Goal: Transaction & Acquisition: Purchase product/service

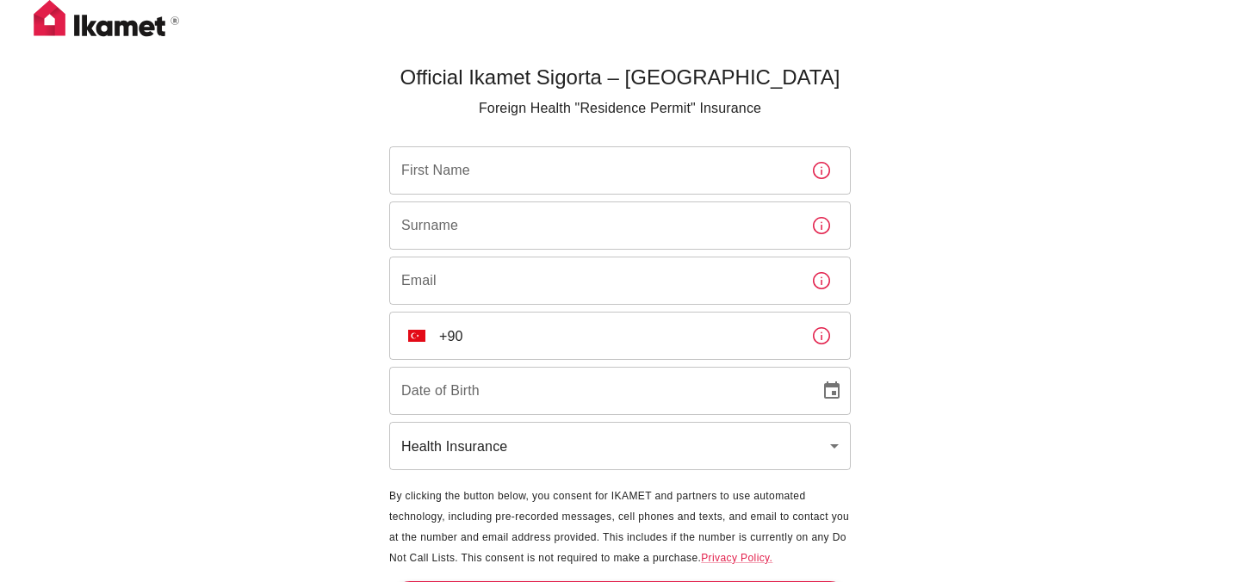
scroll to position [57, 0]
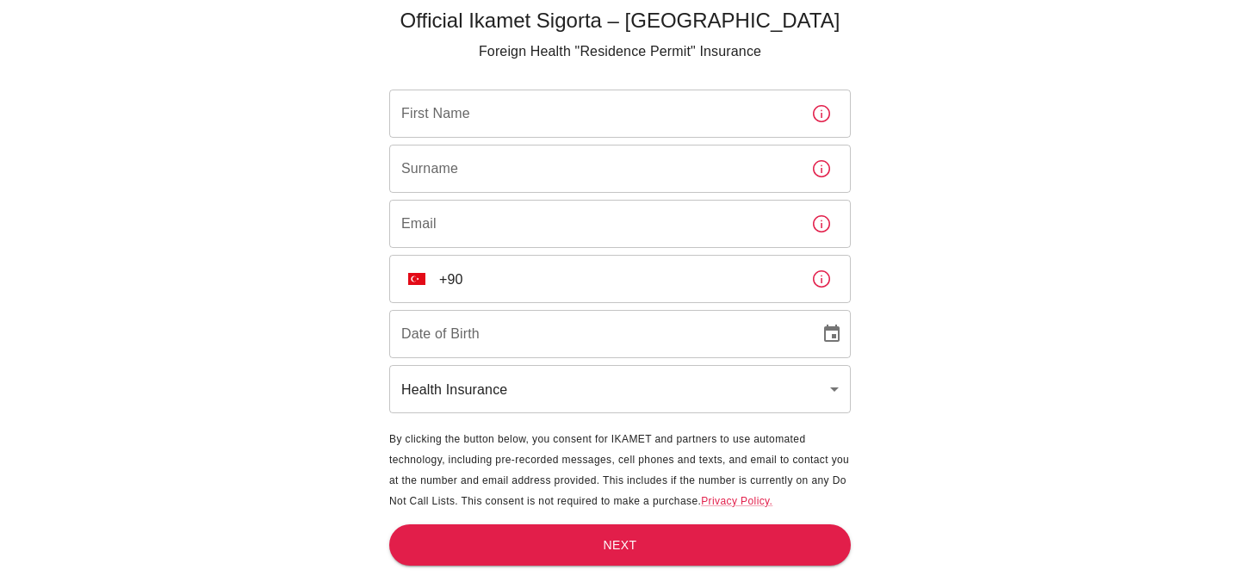
click at [469, 127] on input "First Name" at bounding box center [593, 114] width 408 height 48
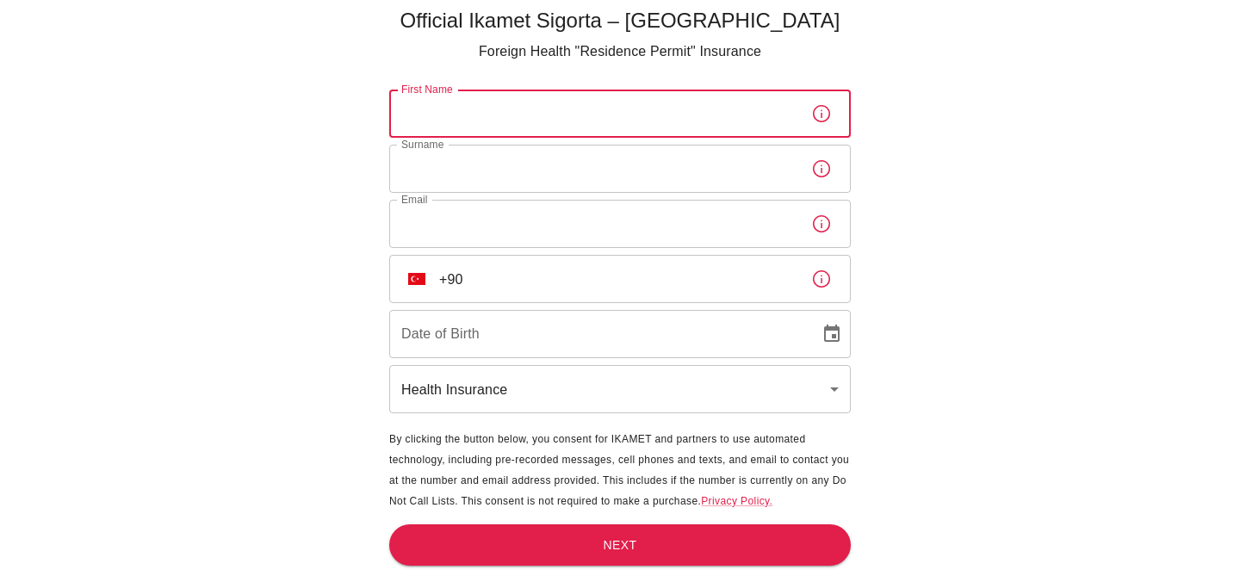
type input "Leo"
type input "Heikka"
type input "leoheikka@gmail.com"
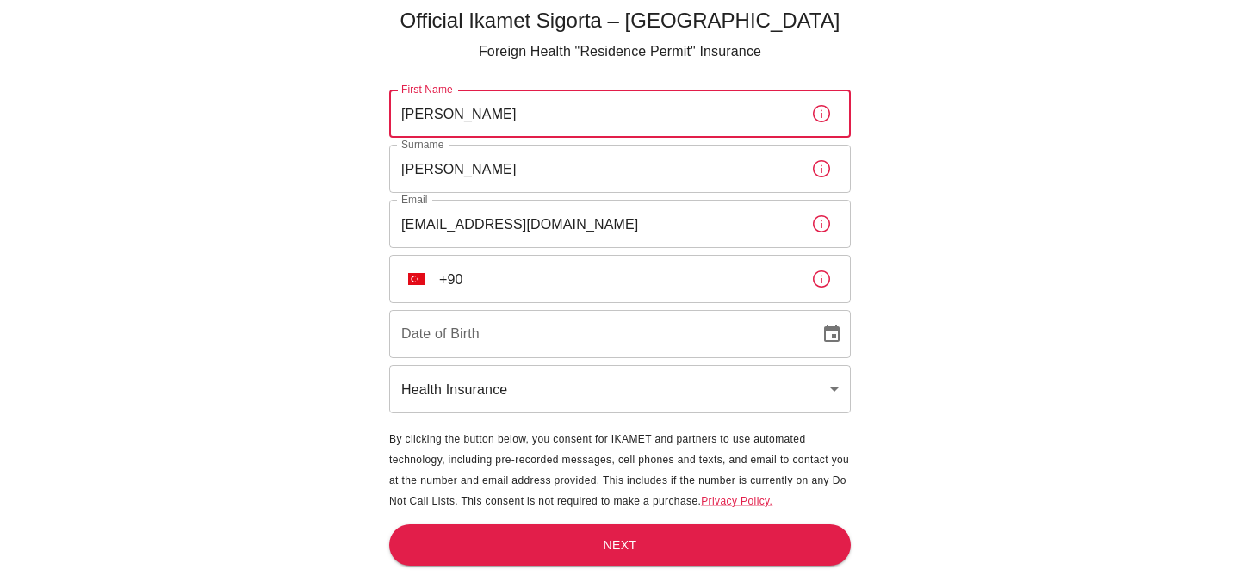
click at [459, 111] on input "Leo" at bounding box center [593, 114] width 408 height 48
type input "l"
type input "L"
type input "Leo Jukka"
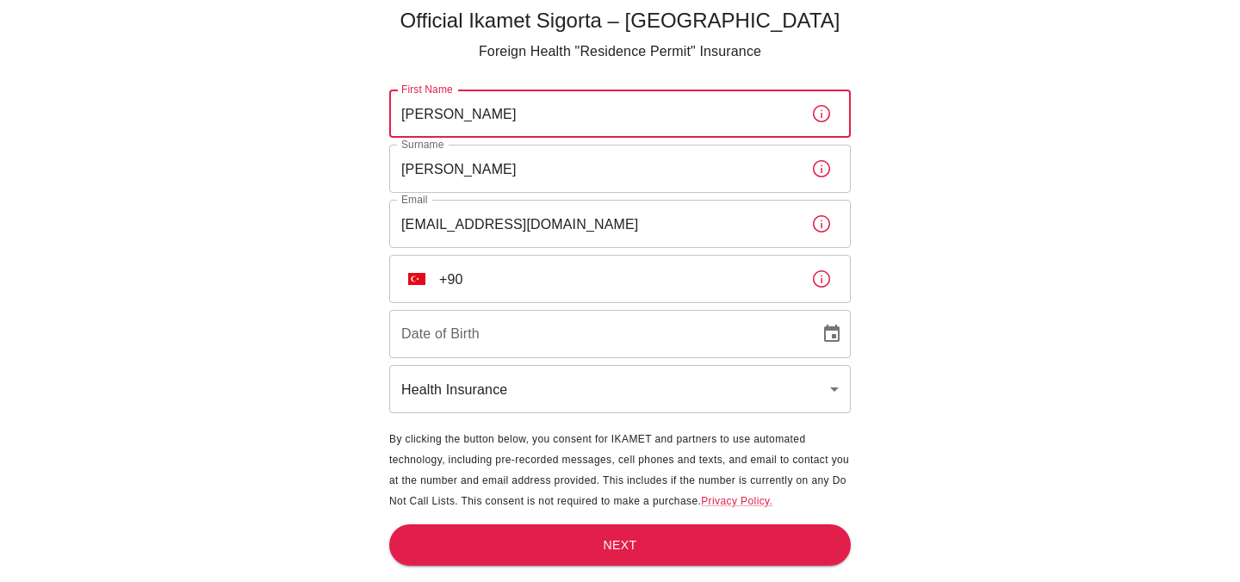
click at [498, 282] on input "+90" at bounding box center [618, 279] width 358 height 48
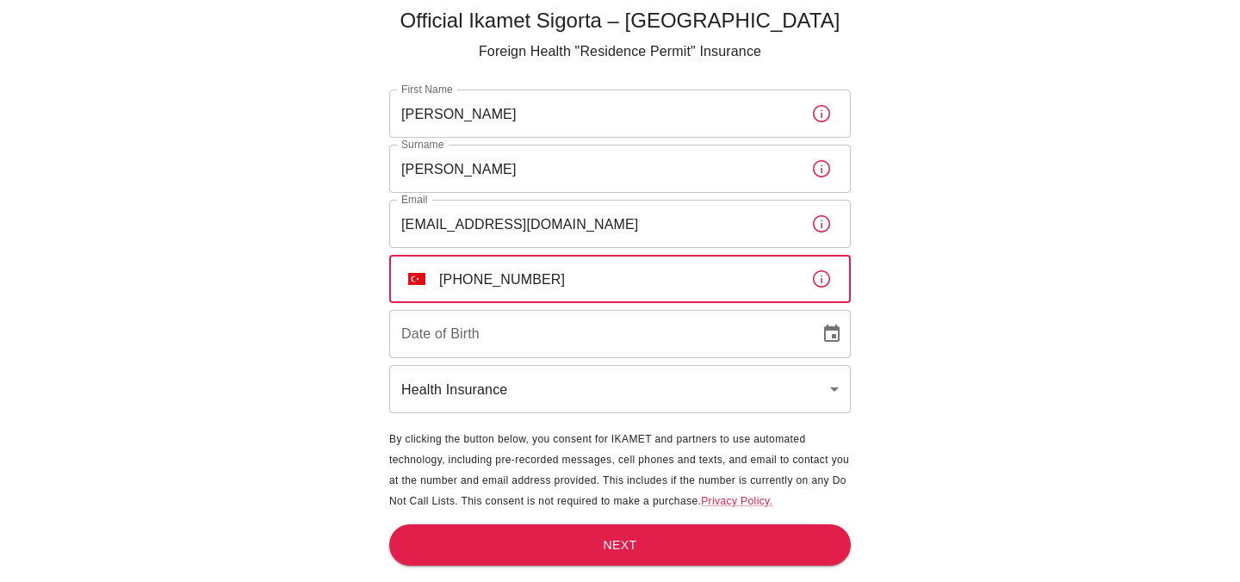
type input "+90 534 279 80 32"
click at [437, 344] on input "DD/MM/YYYY" at bounding box center [598, 334] width 419 height 48
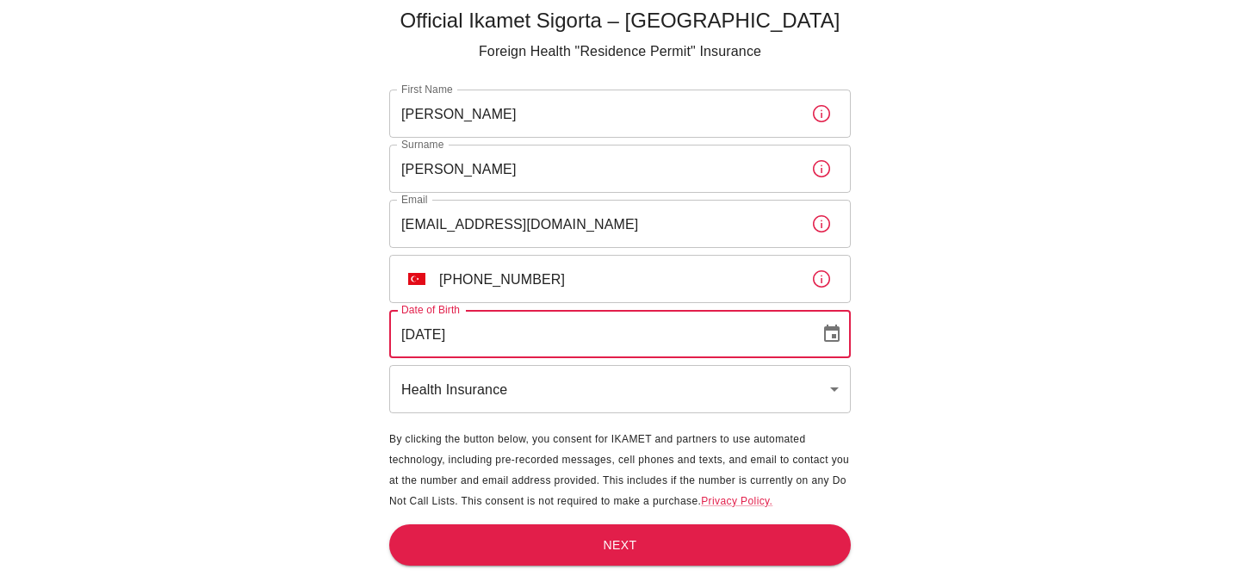
type input "25/08/2005"
click at [460, 389] on body "Official Ikamet Sigorta – Turkey Foreign Health "Residence Permit" Insurance Fi…" at bounding box center [620, 262] width 1240 height 639
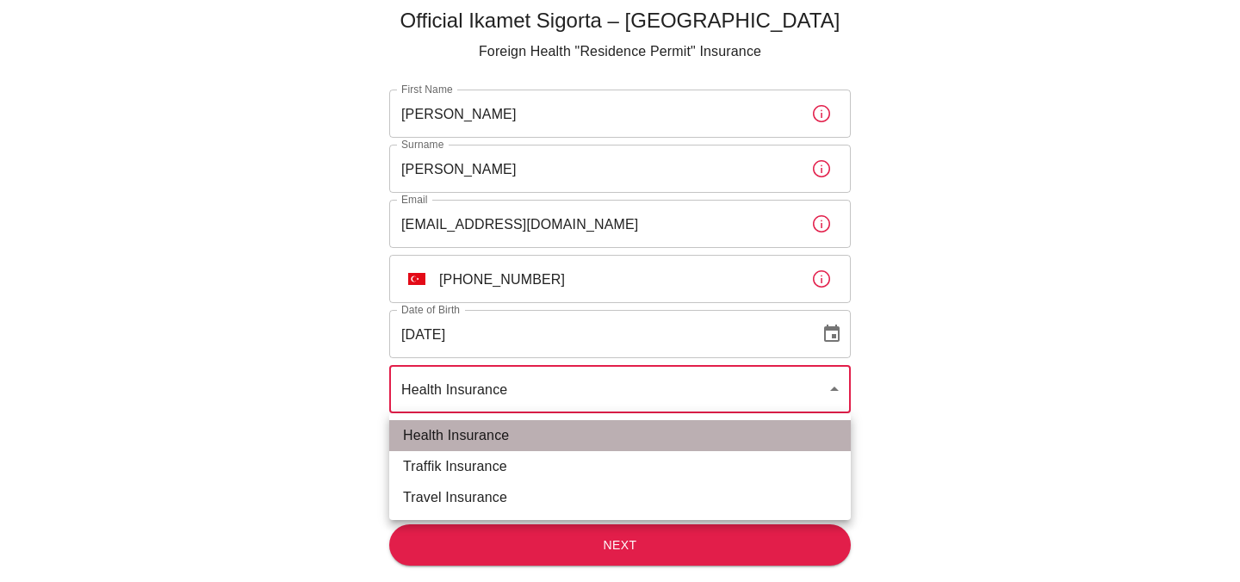
click at [494, 429] on li "Health Insurance" at bounding box center [620, 435] width 462 height 31
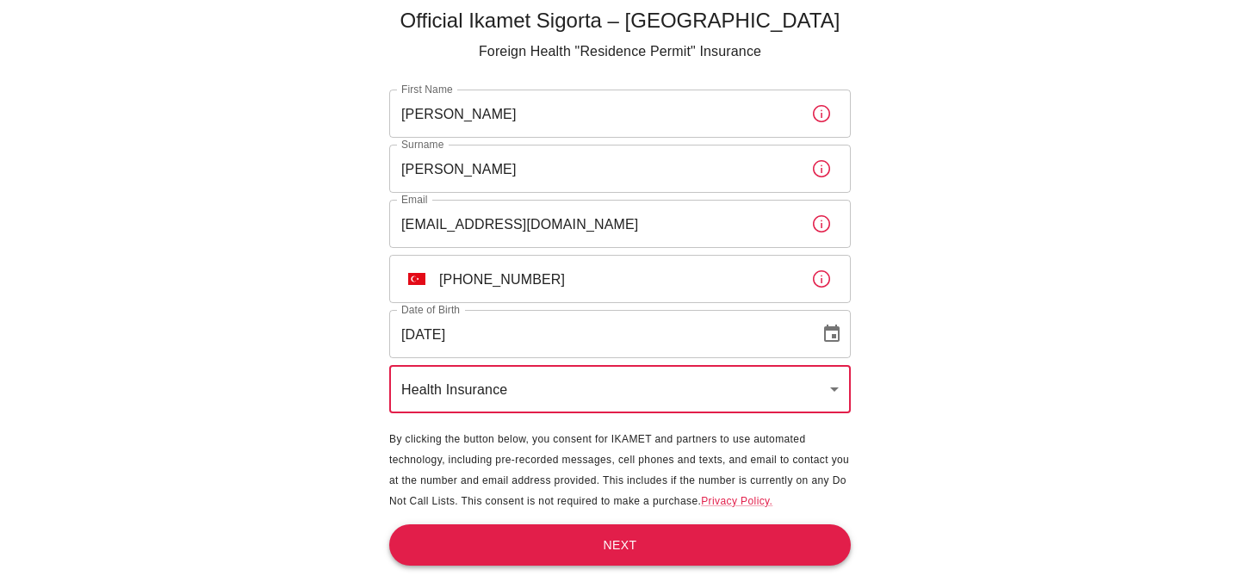
click at [547, 544] on button "Next" at bounding box center [620, 546] width 462 height 42
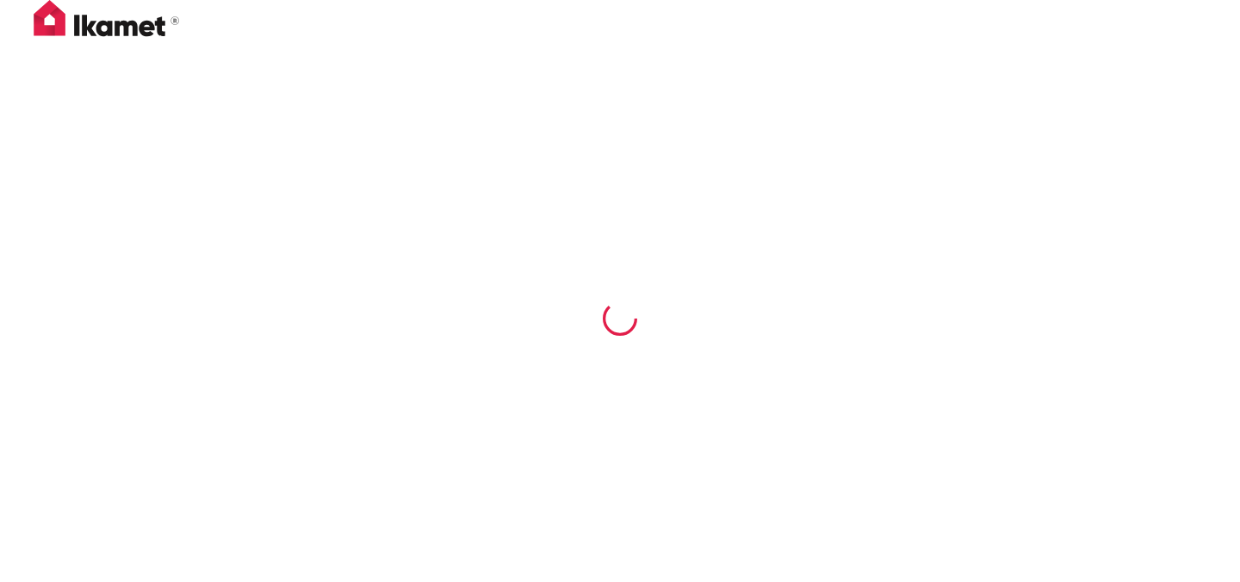
scroll to position [0, 0]
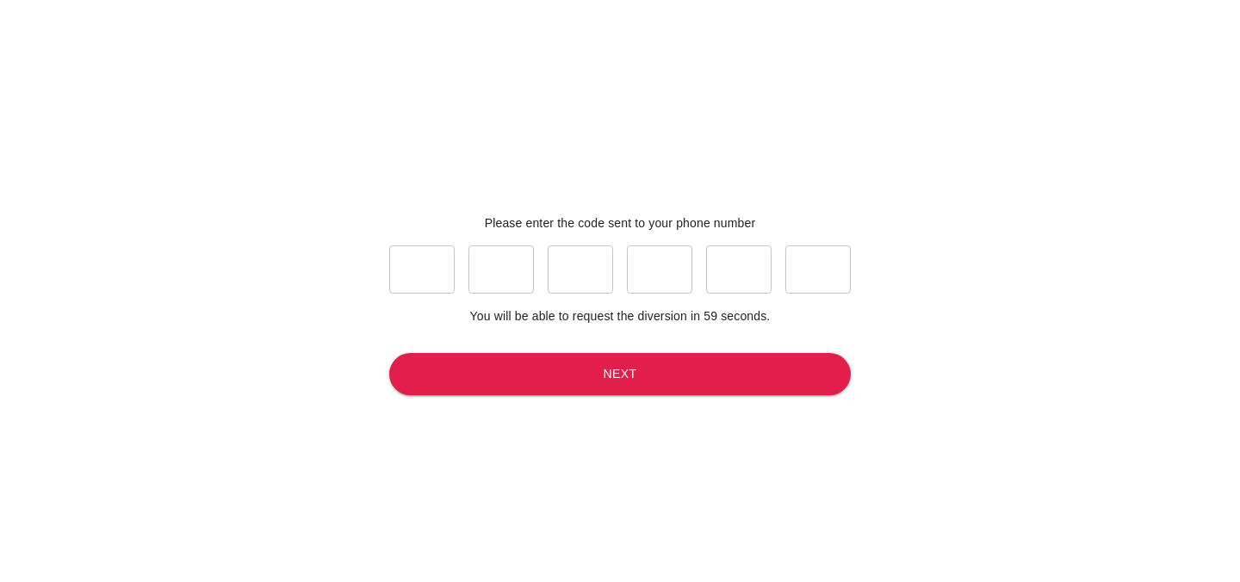
click at [437, 273] on input "text" at bounding box center [421, 269] width 65 height 48
type input "0"
type input "8"
type input "2"
type input "6"
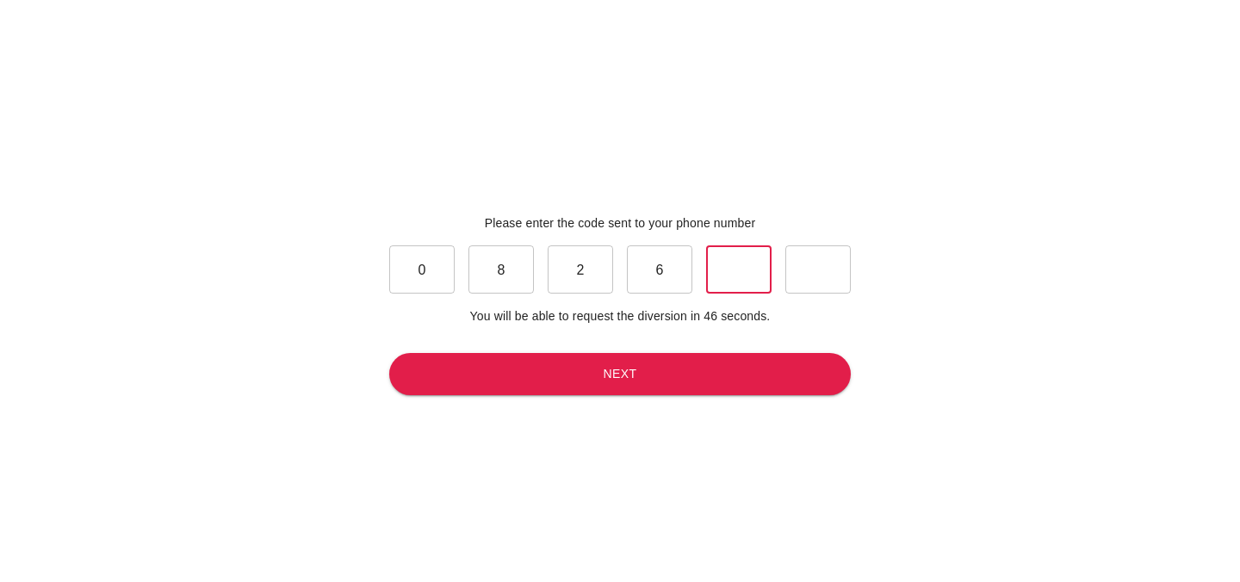
type input "6"
type input "8"
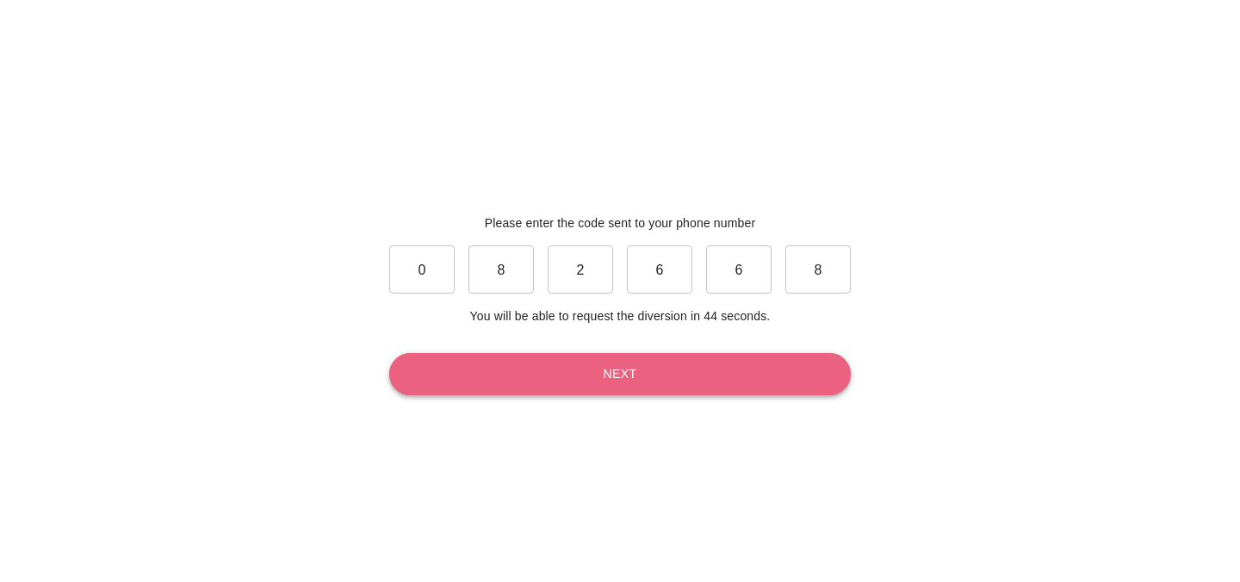
click at [470, 388] on button "Next" at bounding box center [620, 374] width 462 height 42
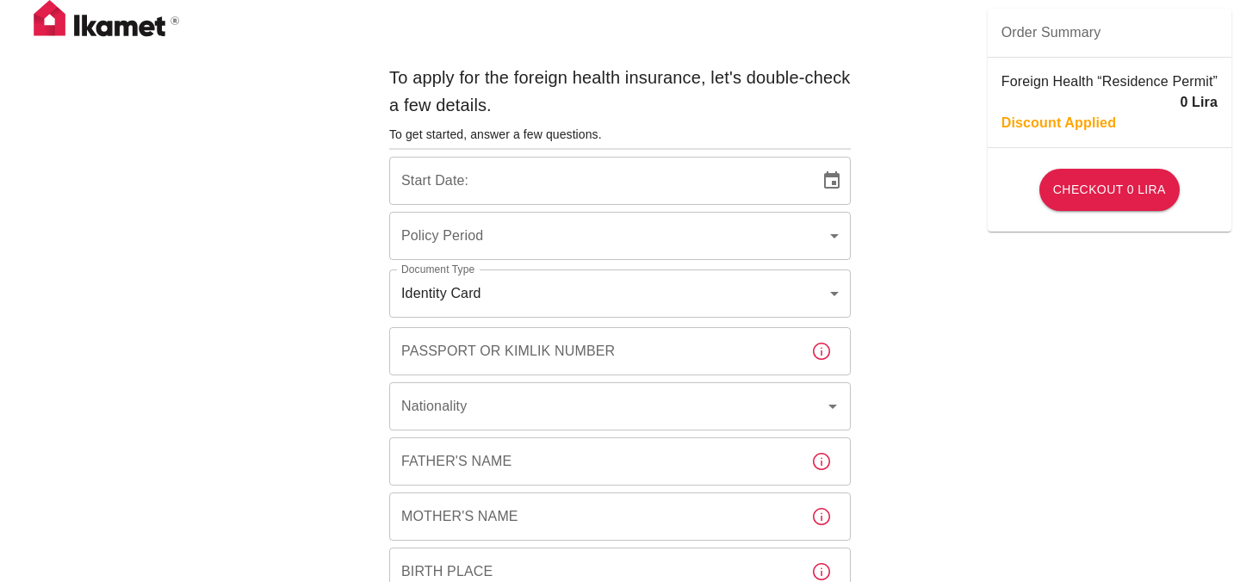
type input "DD/MM/YYYY"
click at [482, 180] on input "DD/MM/YYYY" at bounding box center [598, 181] width 419 height 48
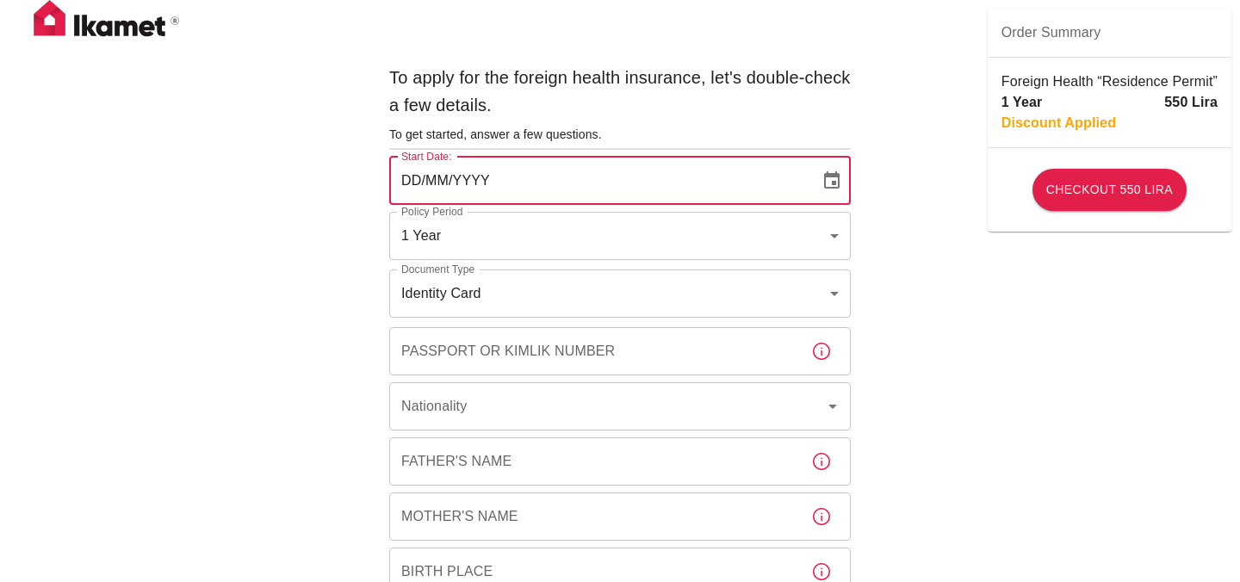
type input "b7343ef8-d55e-4554-96a8-76e30347e985"
type input "03/10/2025"
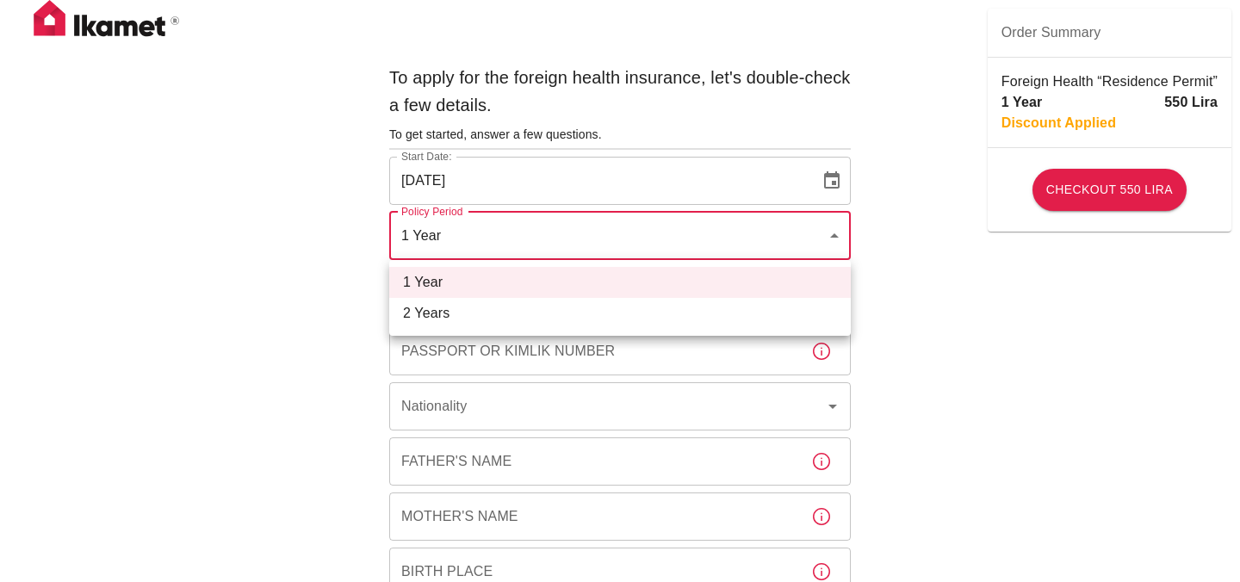
click at [307, 239] on div at bounding box center [620, 291] width 1240 height 582
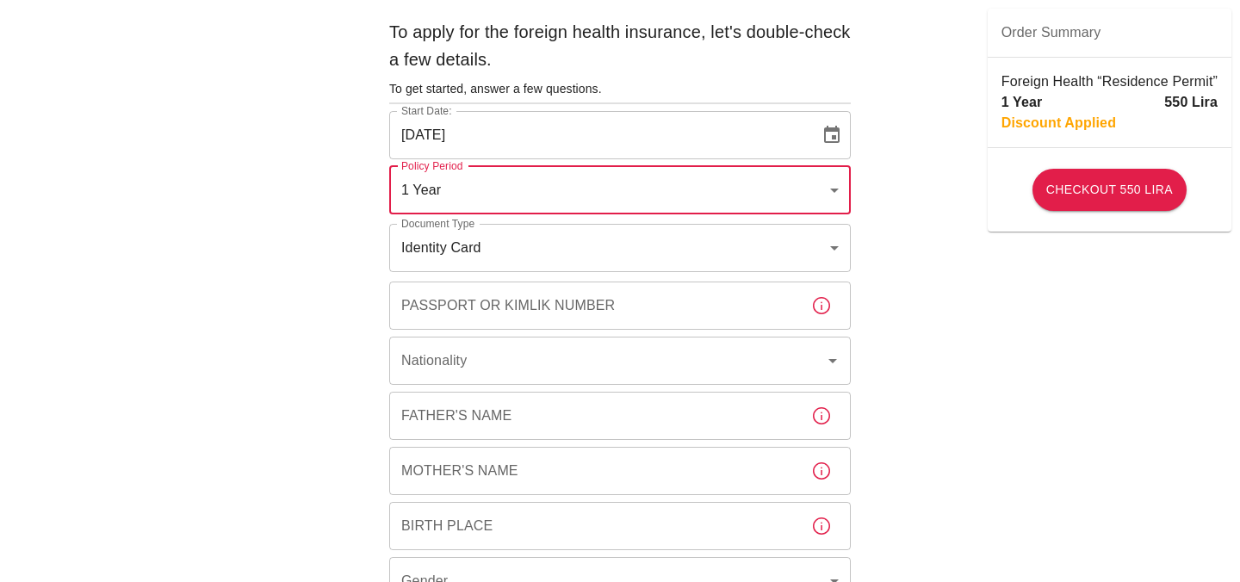
scroll to position [54, 0]
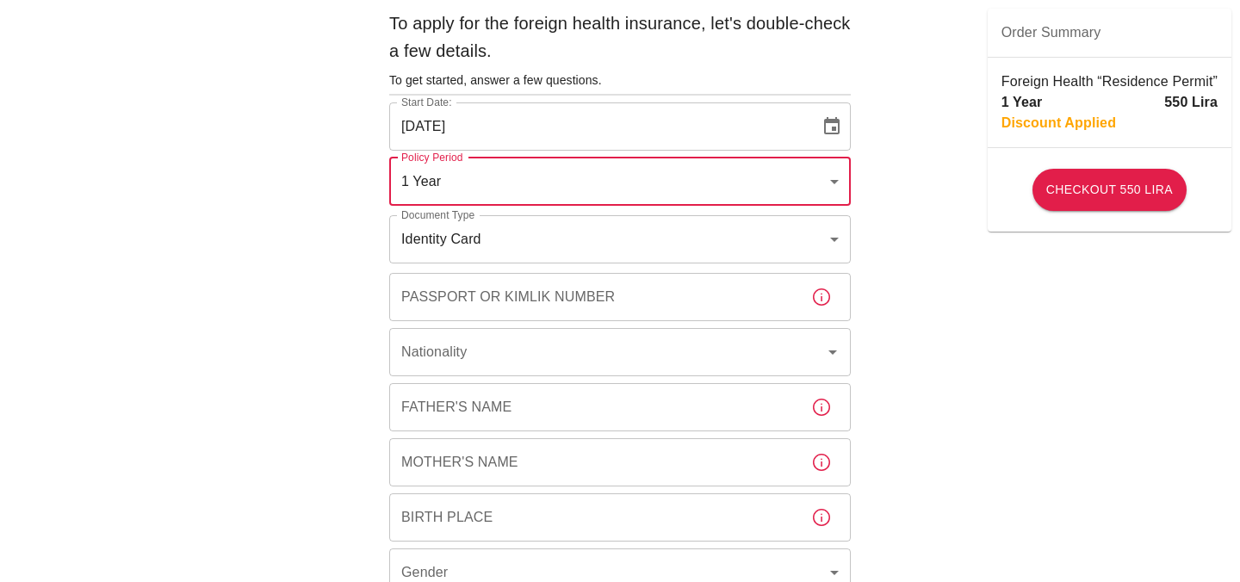
click at [468, 305] on input "Passport or Kimlik Number" at bounding box center [593, 297] width 408 height 48
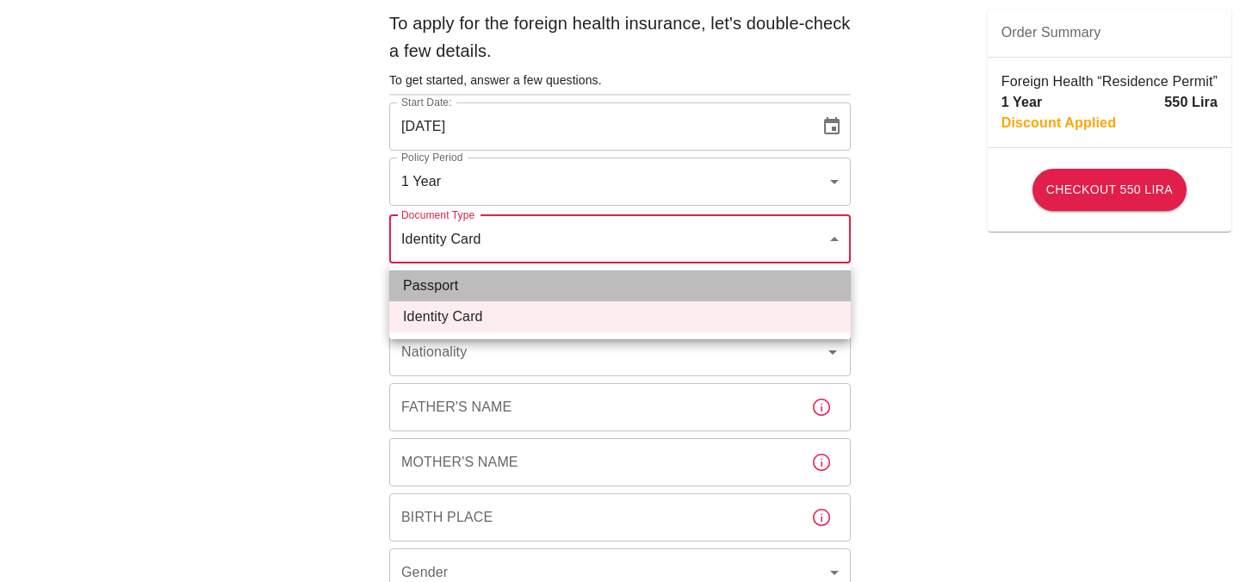
click at [450, 282] on li "Passport" at bounding box center [620, 285] width 462 height 31
type input "passport"
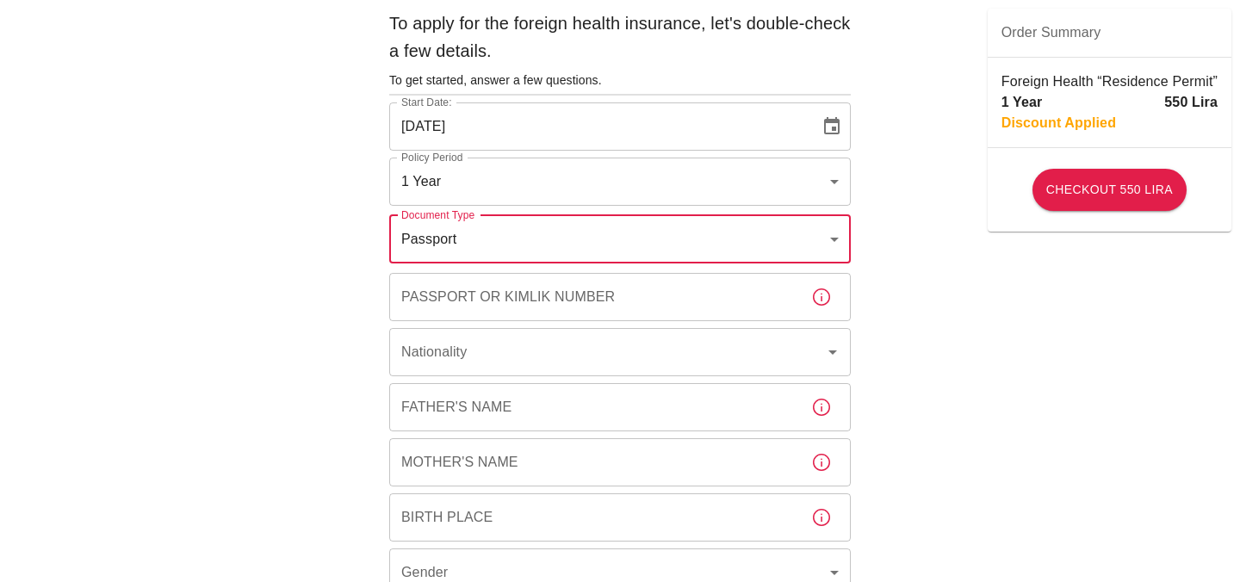
click at [452, 298] on input "Passport or Kimlik Number" at bounding box center [593, 297] width 408 height 48
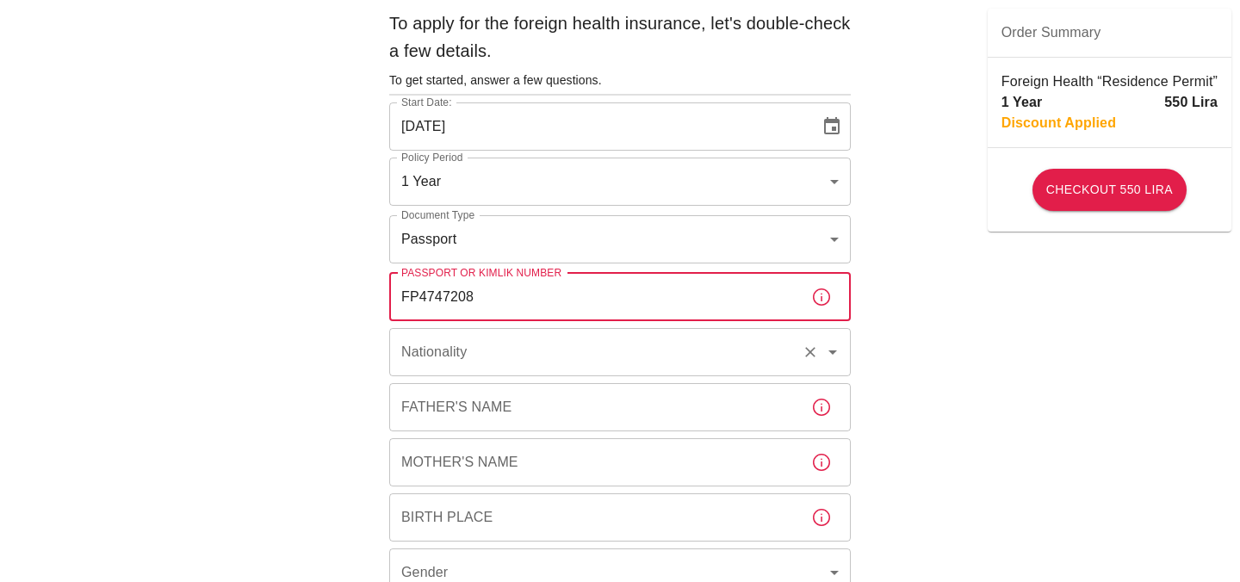
type input "FP4747208"
click at [447, 352] on div "Nationality Nationality" at bounding box center [620, 352] width 462 height 48
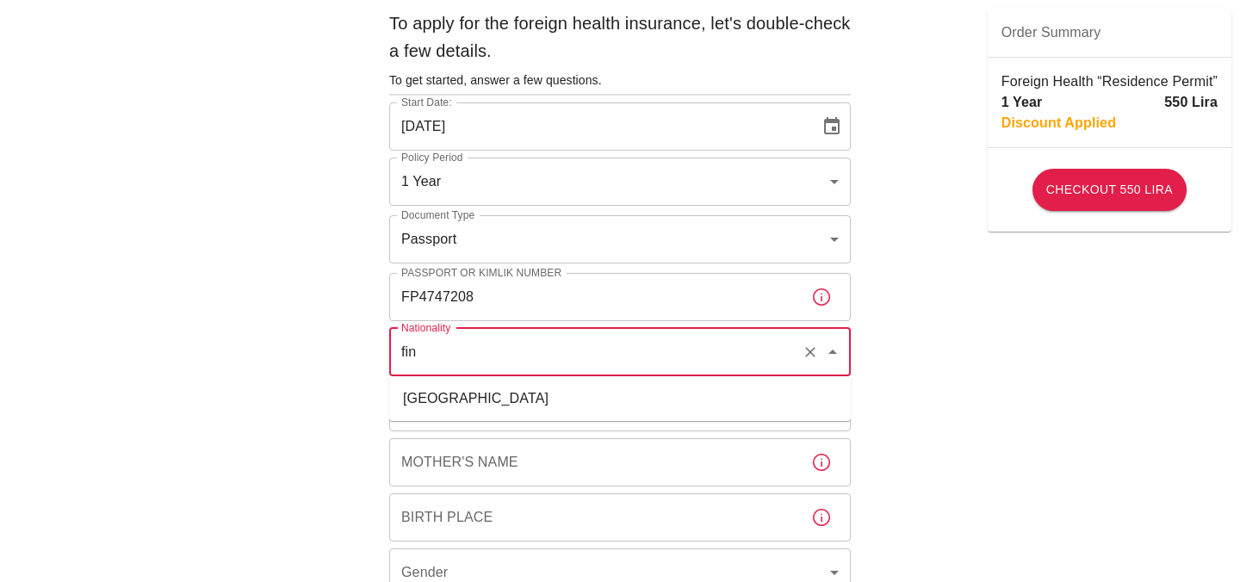
click at [452, 403] on li "Finland" at bounding box center [620, 398] width 462 height 31
type input "Finland"
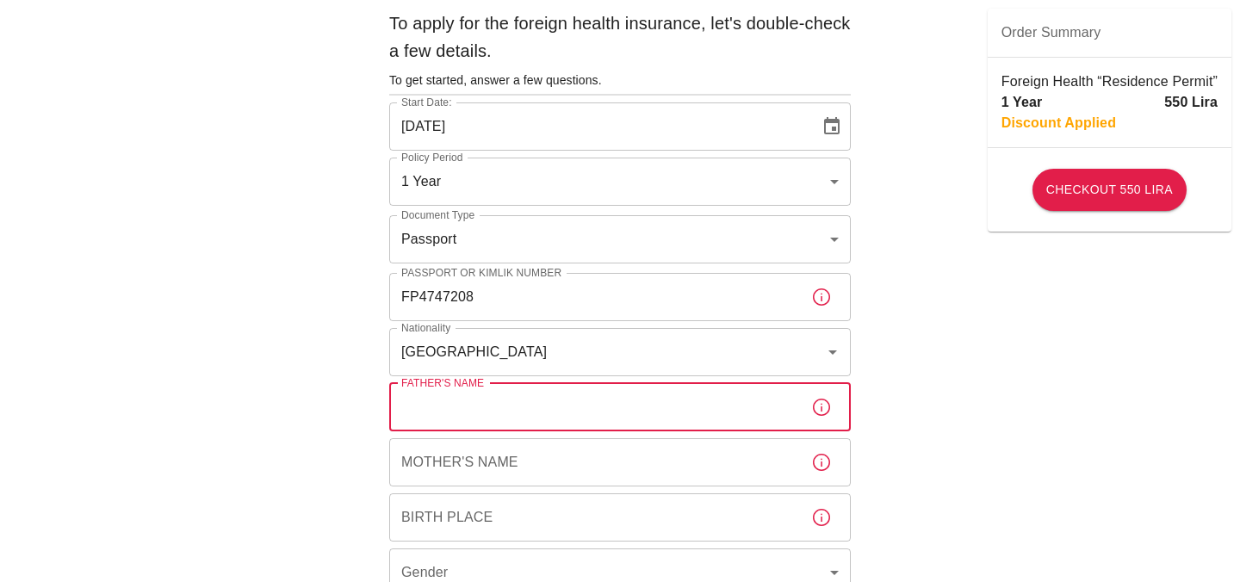
click at [472, 416] on input "Father's Name" at bounding box center [593, 407] width 408 height 48
type input "Jukka Heikka"
click at [479, 481] on input "Mother's Name" at bounding box center [593, 462] width 408 height 48
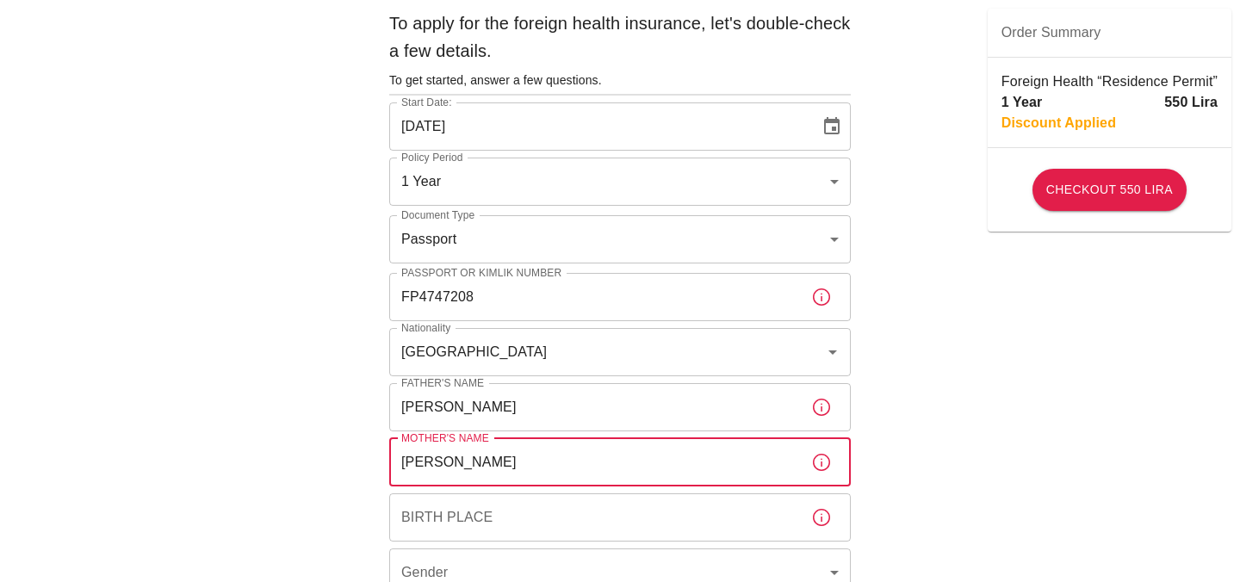
type input "Colleen Woods"
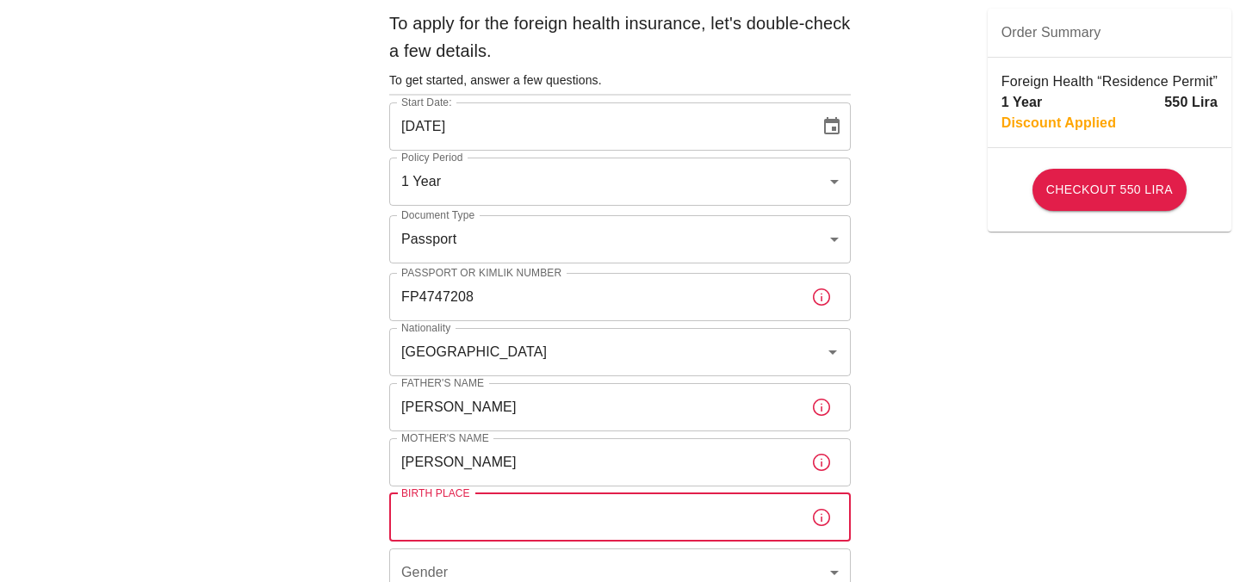
click at [486, 527] on input "Birth Place" at bounding box center [593, 518] width 408 height 48
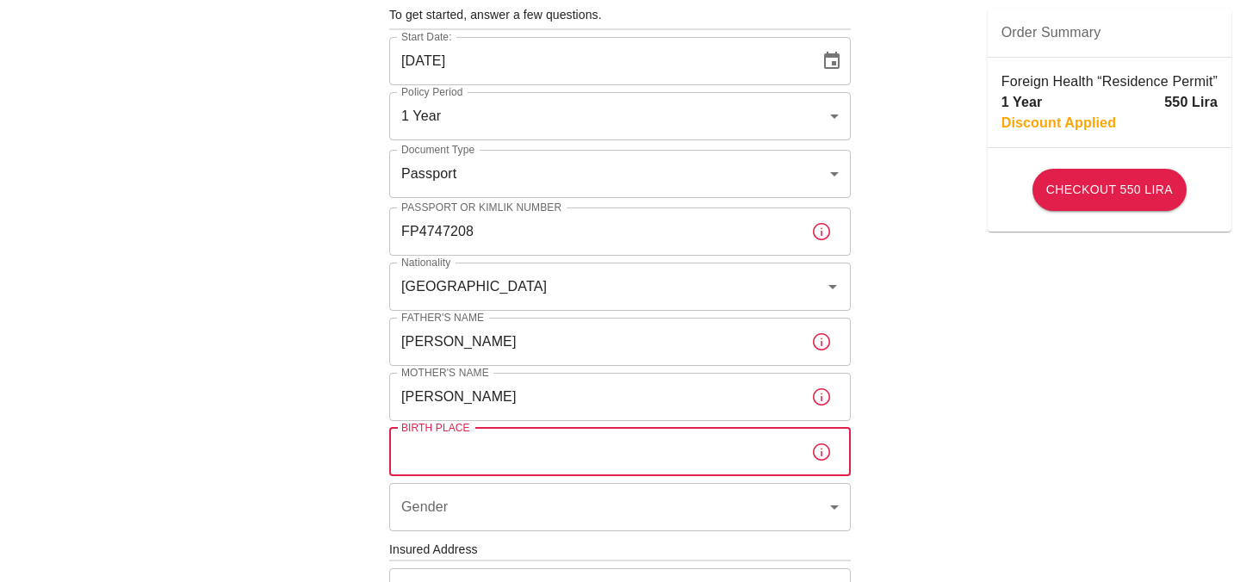
scroll to position [121, 0]
type input "Boston, MA, USA"
click at [494, 518] on body "To apply for the foreign health insurance, let's double-check a few details. To…" at bounding box center [620, 546] width 1240 height 1335
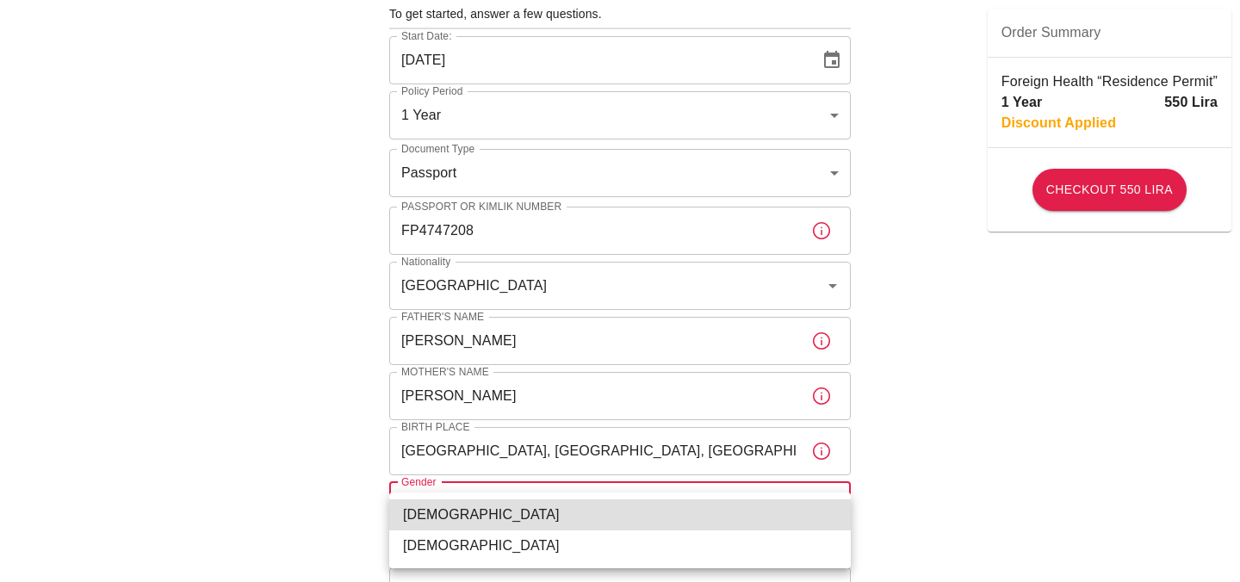
click at [488, 522] on li "Male" at bounding box center [620, 515] width 462 height 31
type input "male"
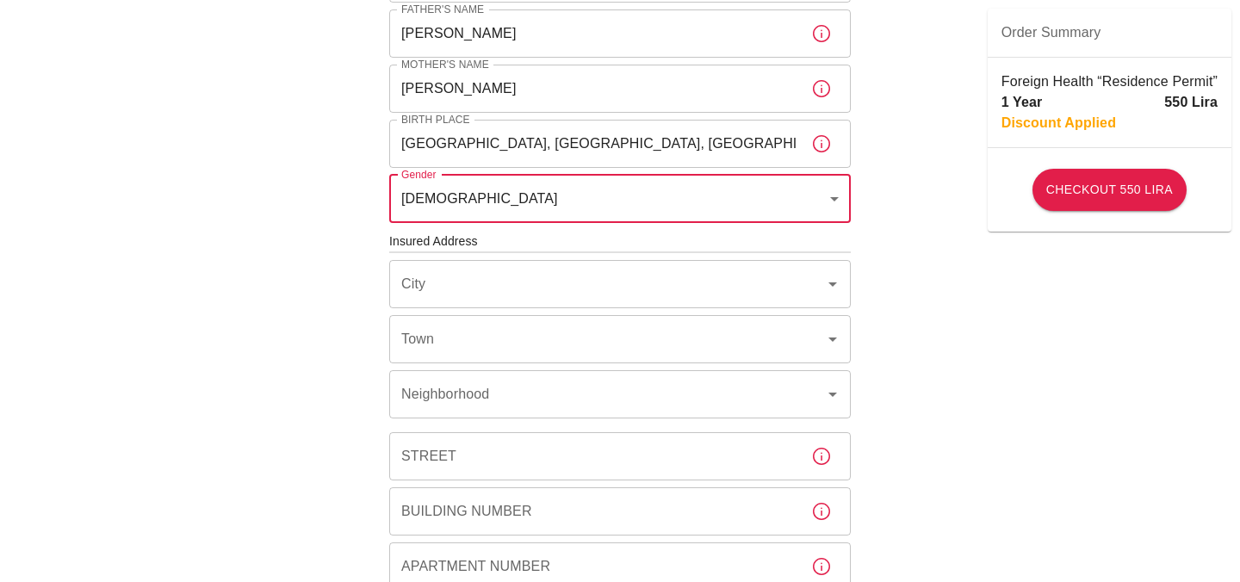
scroll to position [426, 0]
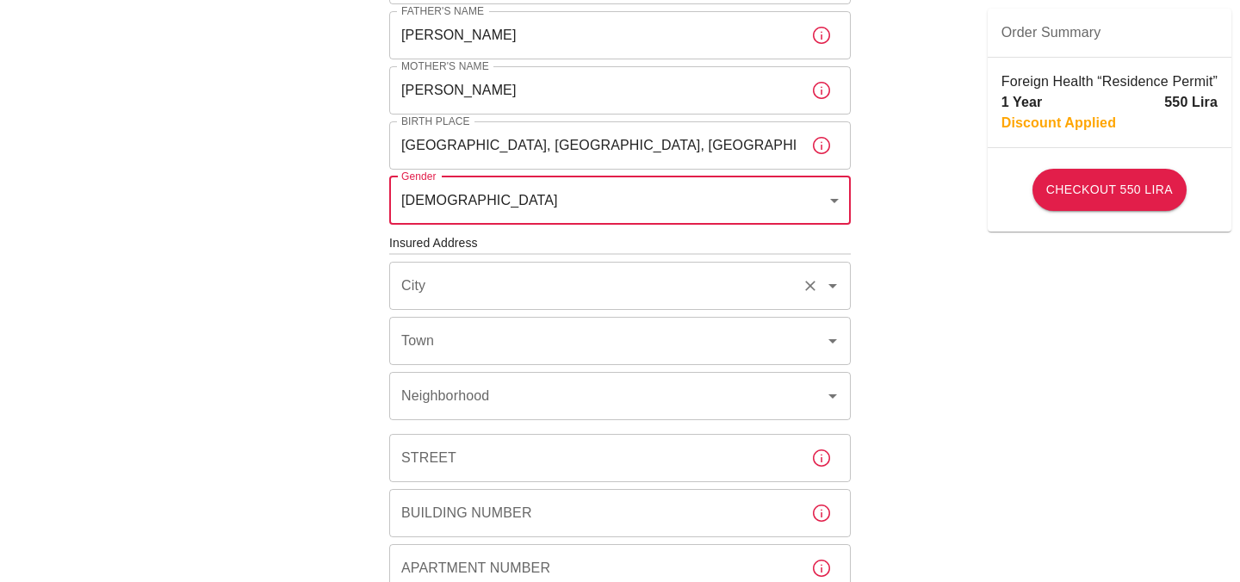
click at [454, 287] on input "City" at bounding box center [596, 286] width 398 height 33
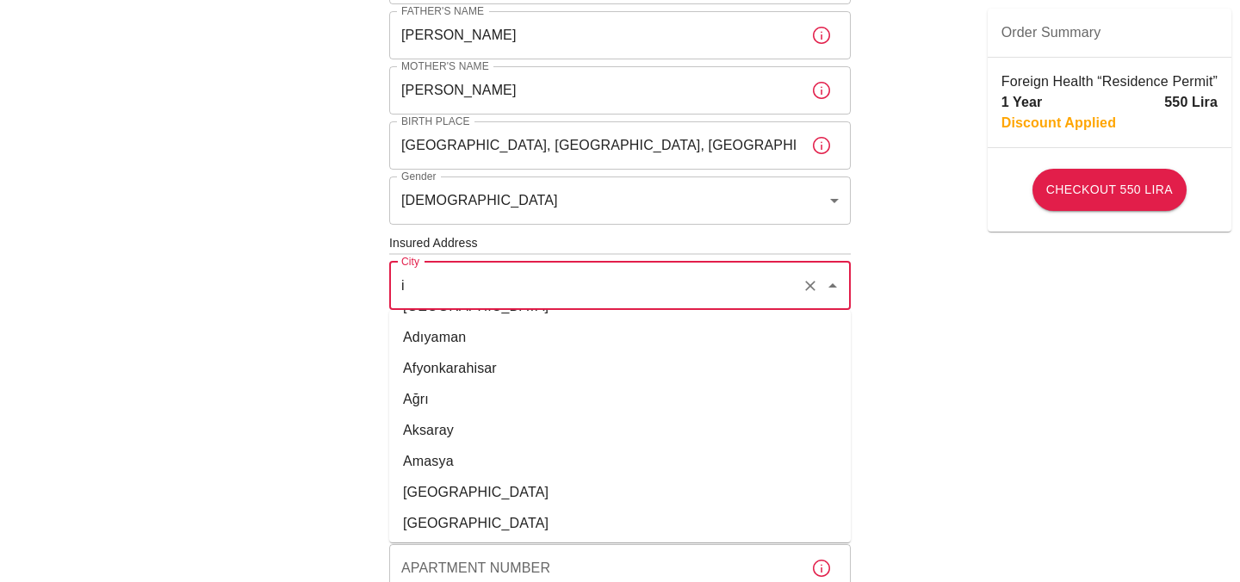
scroll to position [0, 0]
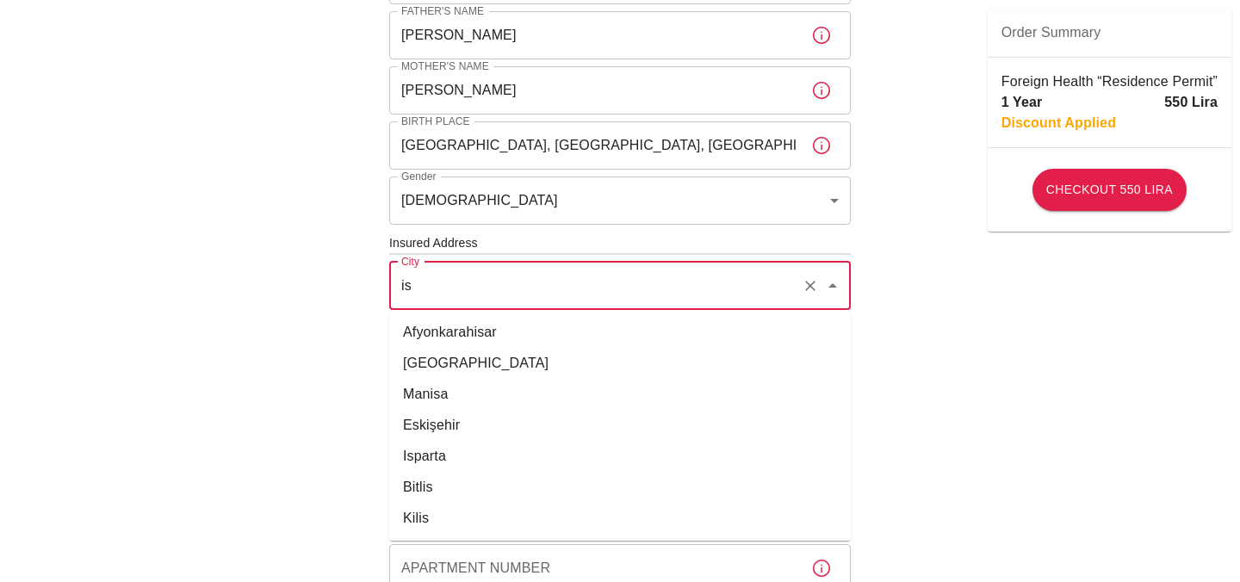
click at [448, 360] on li "İstanbul" at bounding box center [620, 363] width 462 height 31
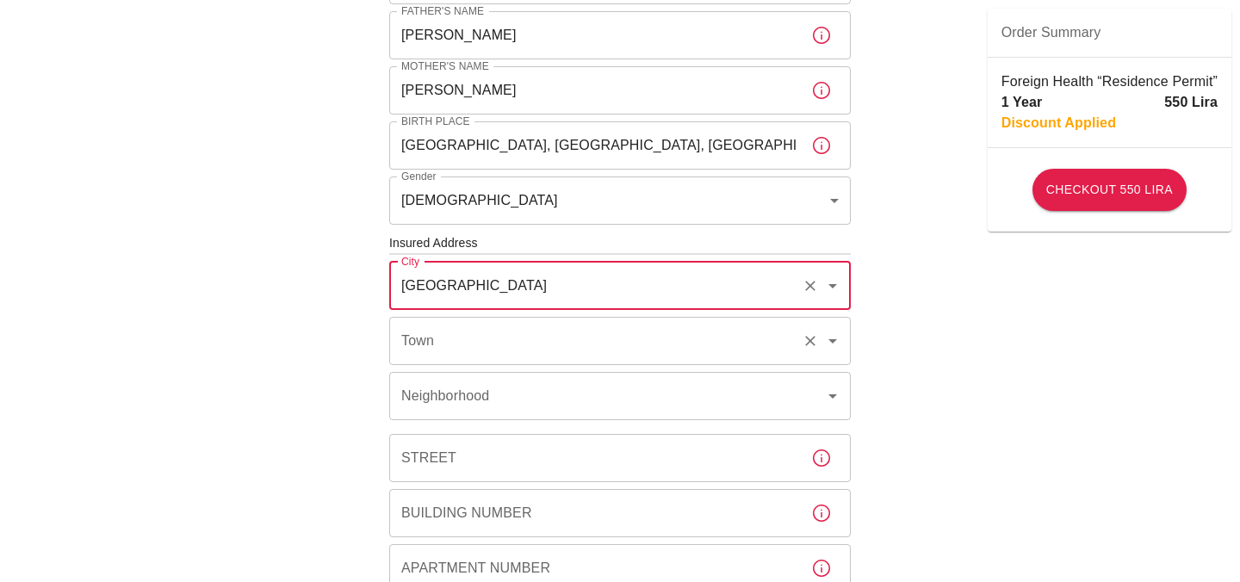
type input "İstanbul"
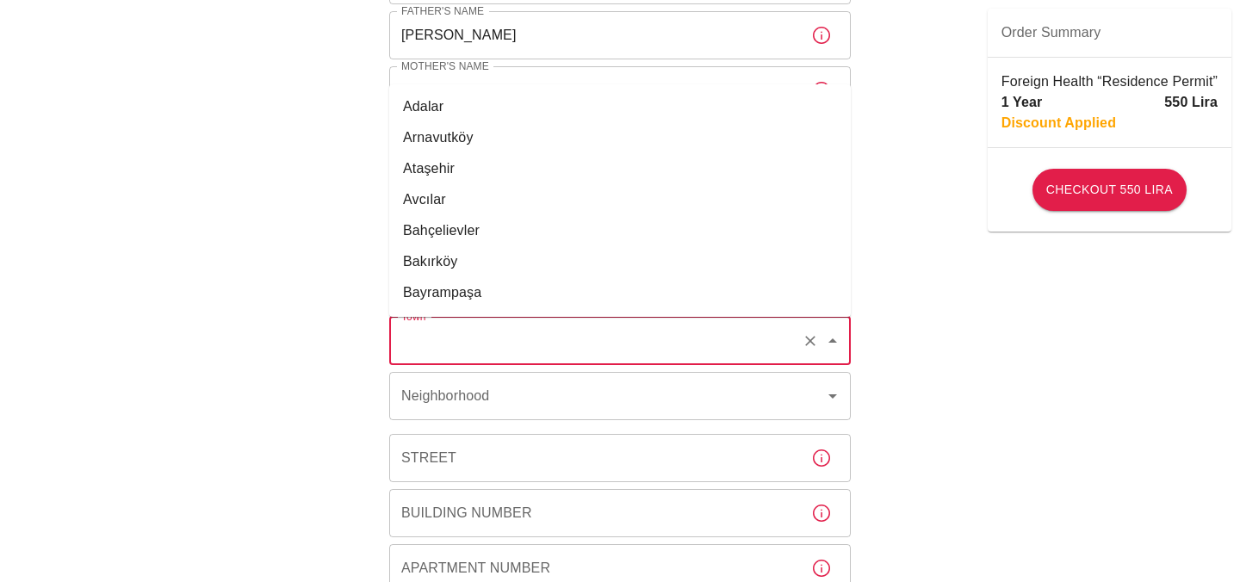
click at [437, 352] on input "Town" at bounding box center [596, 341] width 398 height 33
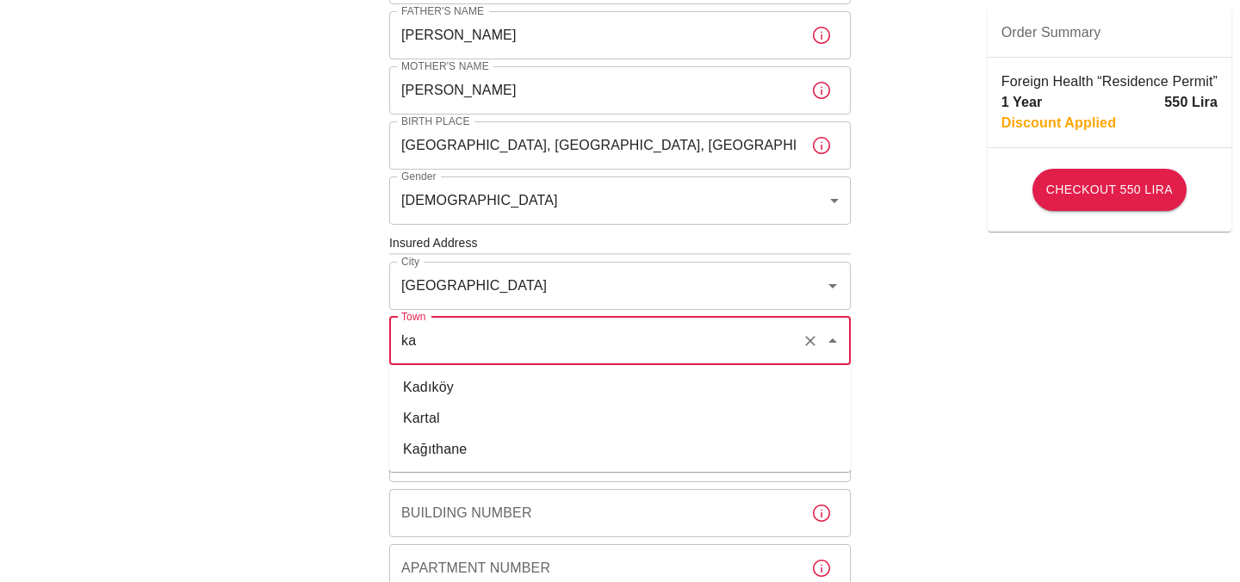
click at [469, 393] on li "Kadıköy" at bounding box center [620, 387] width 462 height 31
type input "Kadıköy"
click at [469, 401] on div "Neighborhood Neighborhood" at bounding box center [620, 396] width 462 height 48
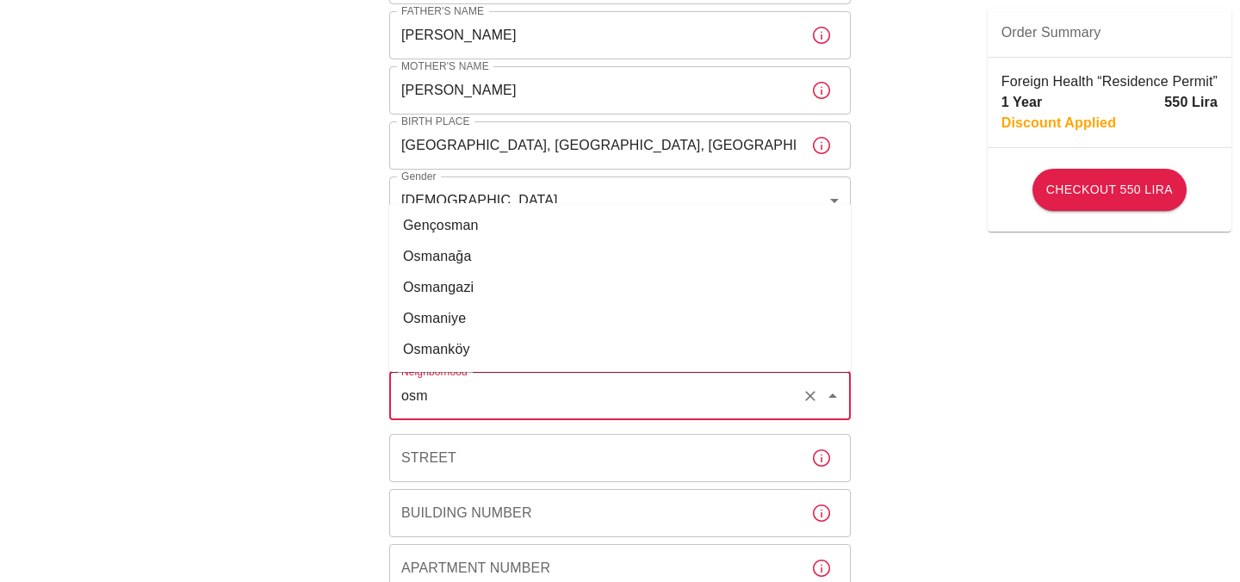
click at [529, 254] on li "Osmanağa" at bounding box center [620, 256] width 462 height 31
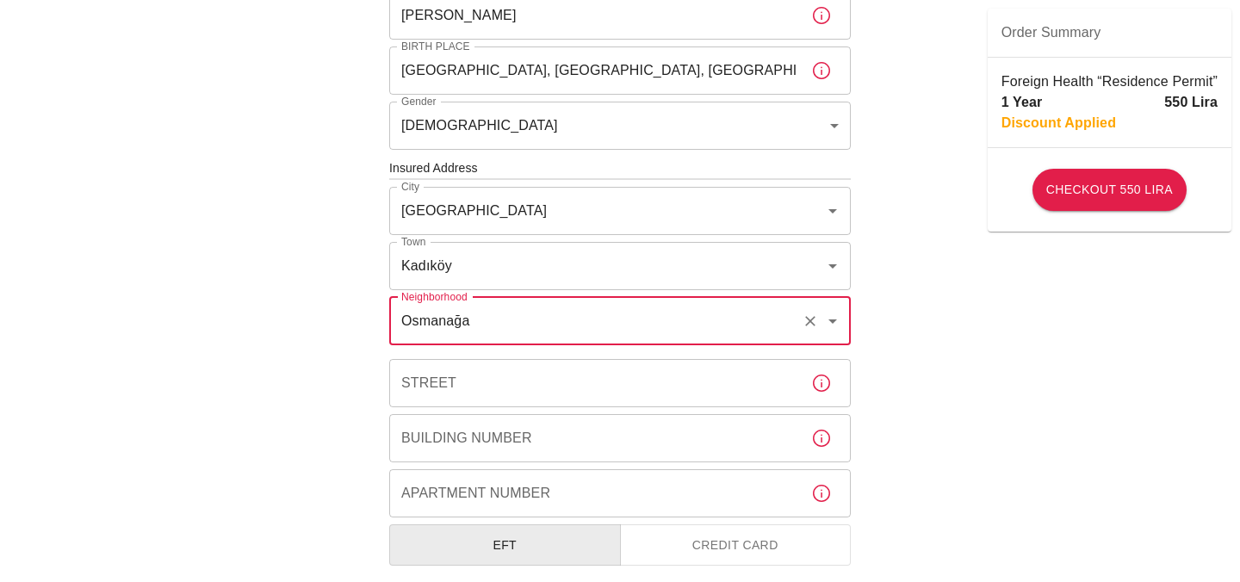
scroll to position [503, 0]
type input "Osmanağa"
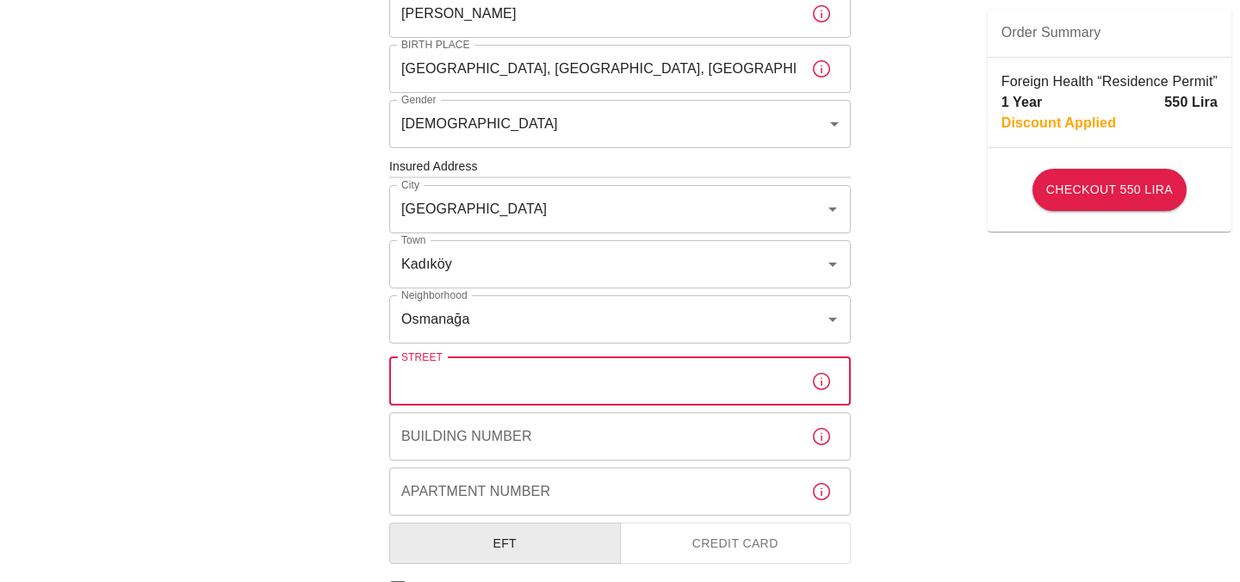
click at [466, 393] on input "Street" at bounding box center [593, 381] width 408 height 48
click at [440, 488] on input "Apartment Number" at bounding box center [593, 492] width 408 height 48
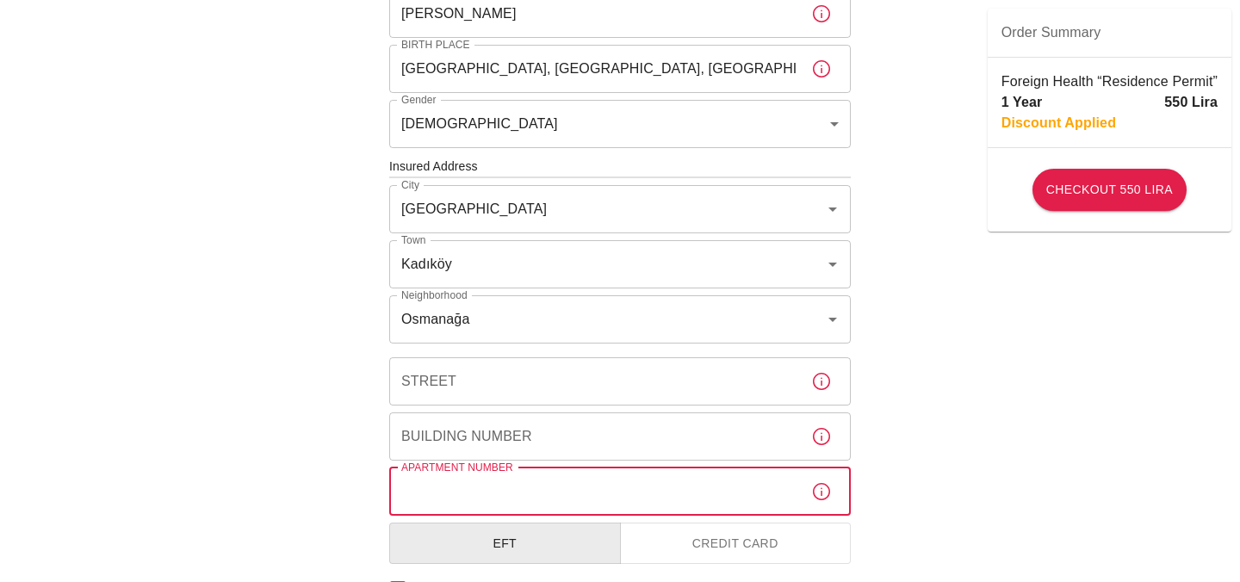
type input "V"
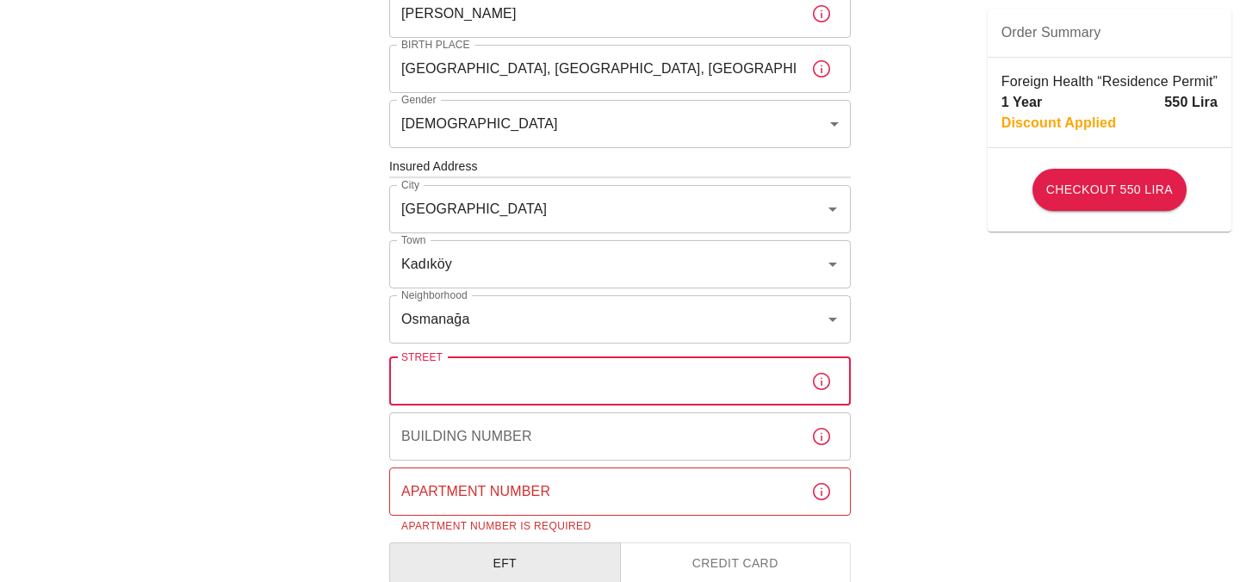
click at [415, 377] on input "Street" at bounding box center [593, 381] width 408 height 48
paste input "Vişne Sokak (Sk.)"
type input "Vişne Sokak (Sk.)"
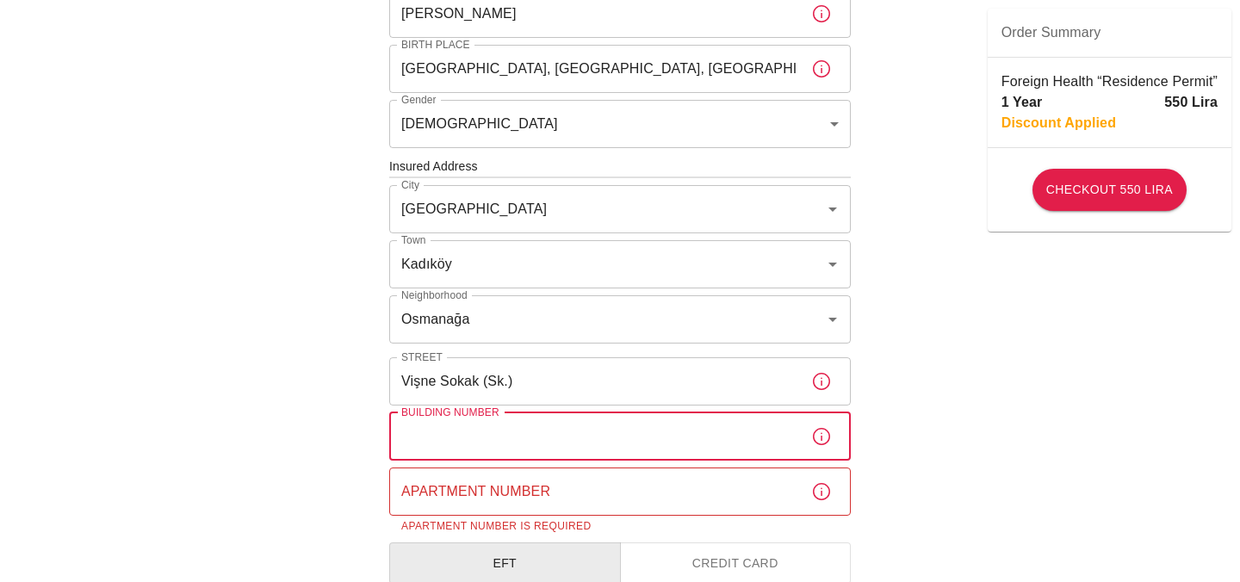
click at [532, 456] on input "Building Number" at bounding box center [593, 437] width 408 height 48
paste input "41"
type input "41"
click at [566, 495] on input "Apartment Number" at bounding box center [593, 492] width 408 height 48
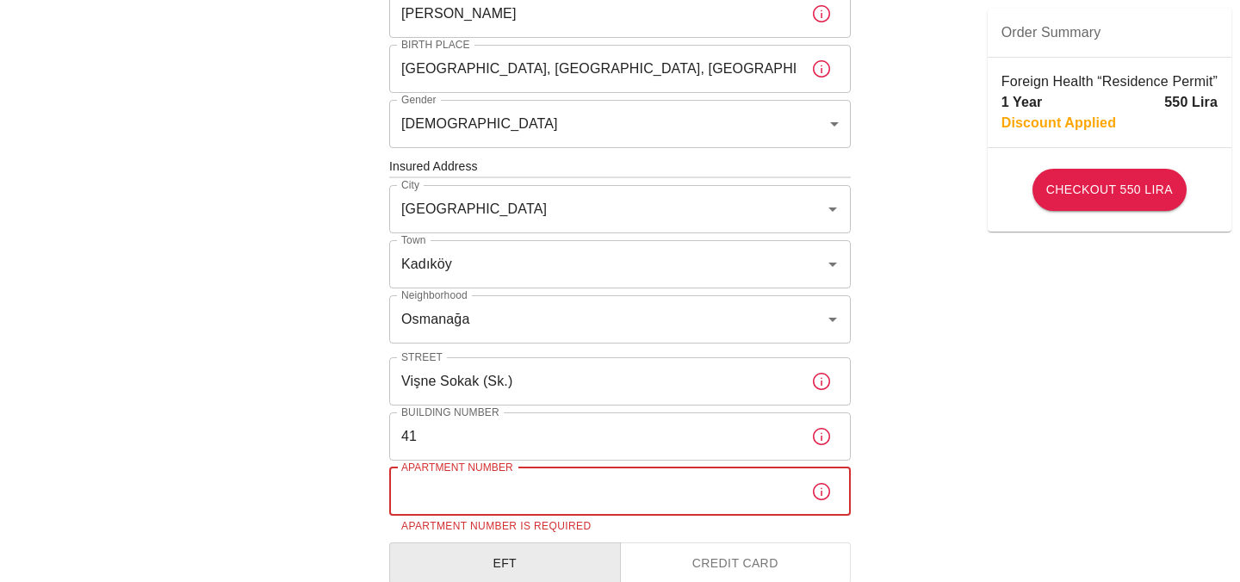
paste input "11"
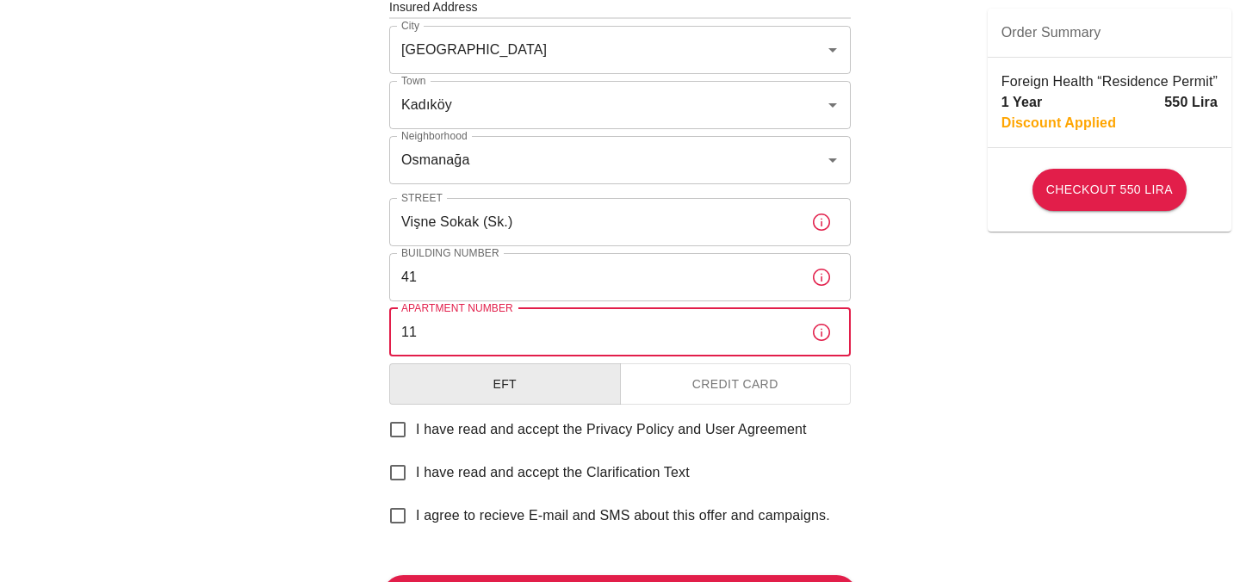
scroll to position [677, 0]
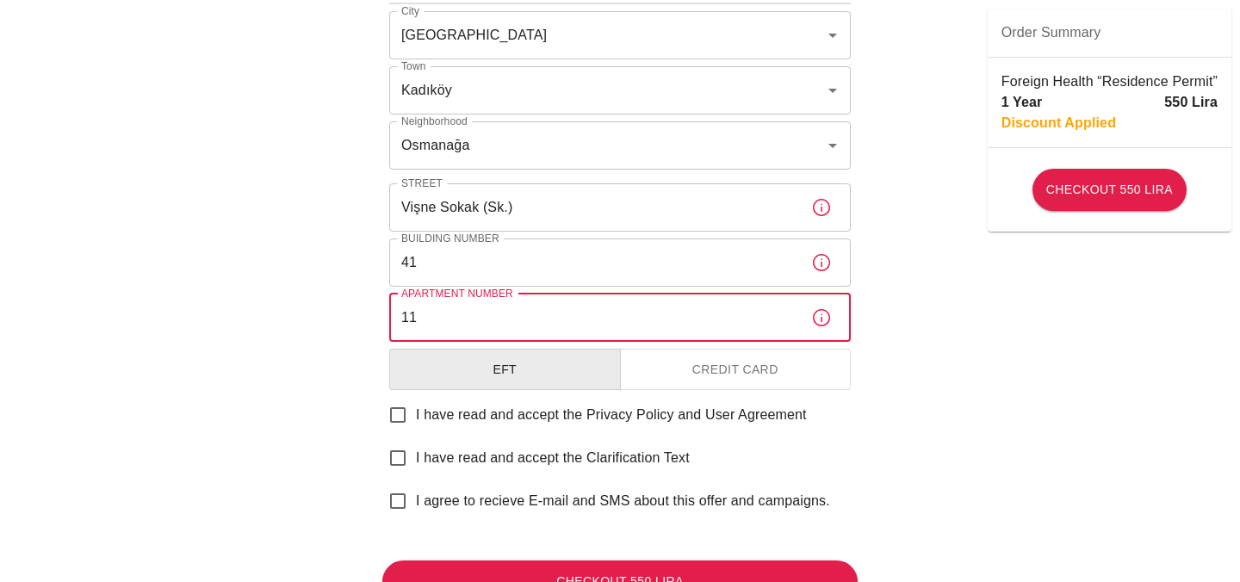
type input "11"
click at [666, 369] on button "Credit Card" at bounding box center [736, 370] width 232 height 42
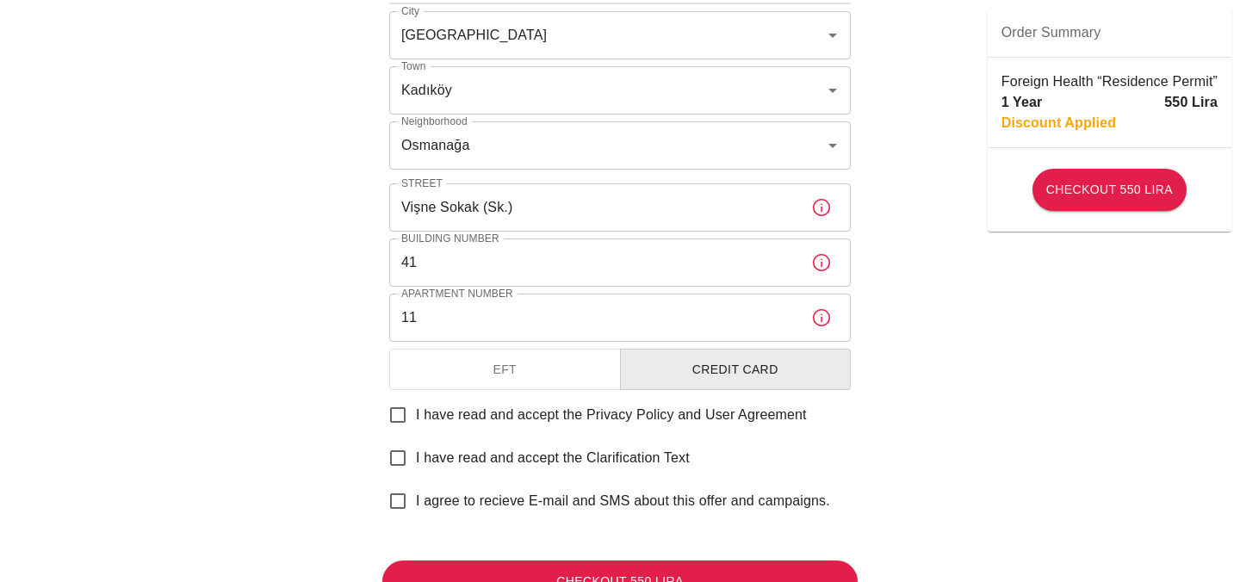
click at [395, 417] on input "I have read and accept the Privacy Policy and User Agreement" at bounding box center [398, 415] width 36 height 36
checkbox input "true"
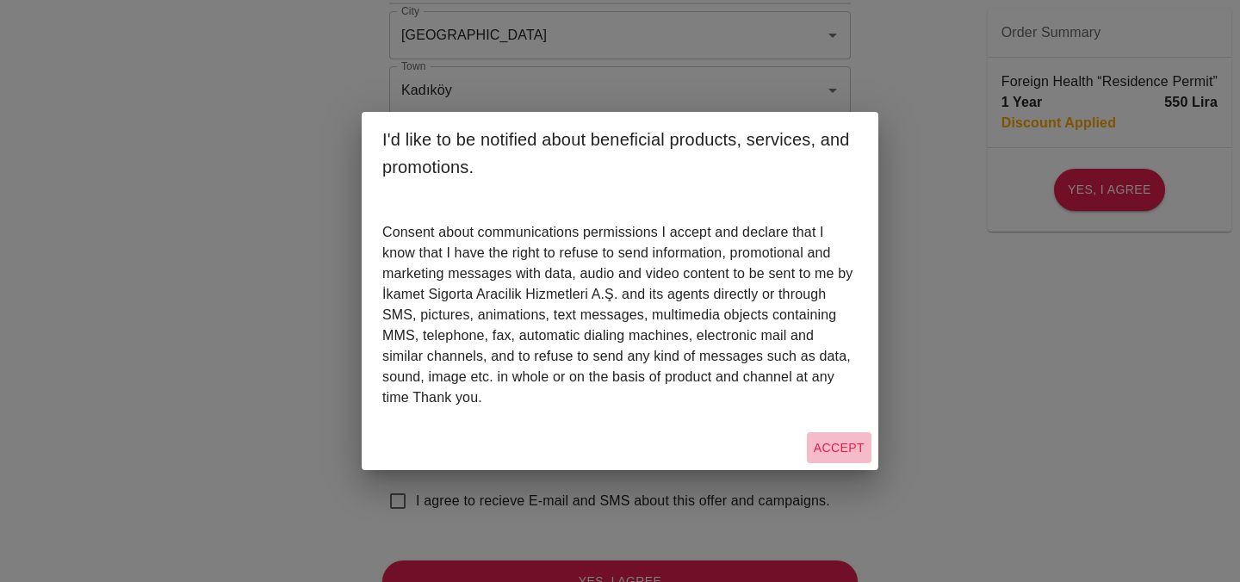
click at [836, 452] on button "Accept" at bounding box center [839, 448] width 65 height 32
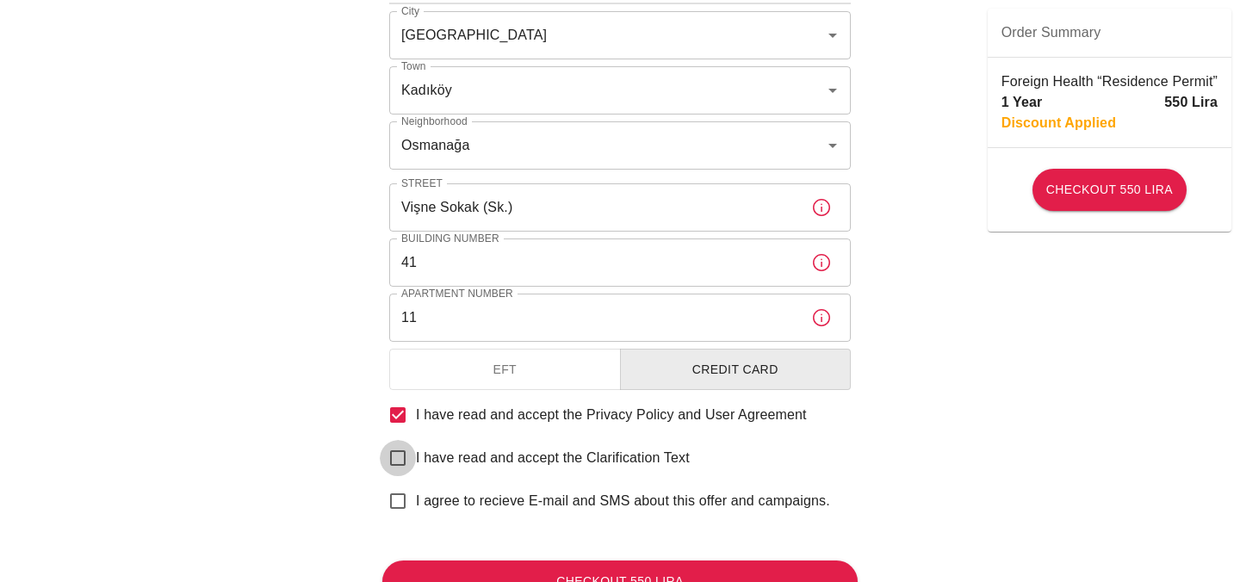
click at [407, 462] on input "I have read and accept the Clarification Text" at bounding box center [398, 458] width 36 height 36
checkbox input "true"
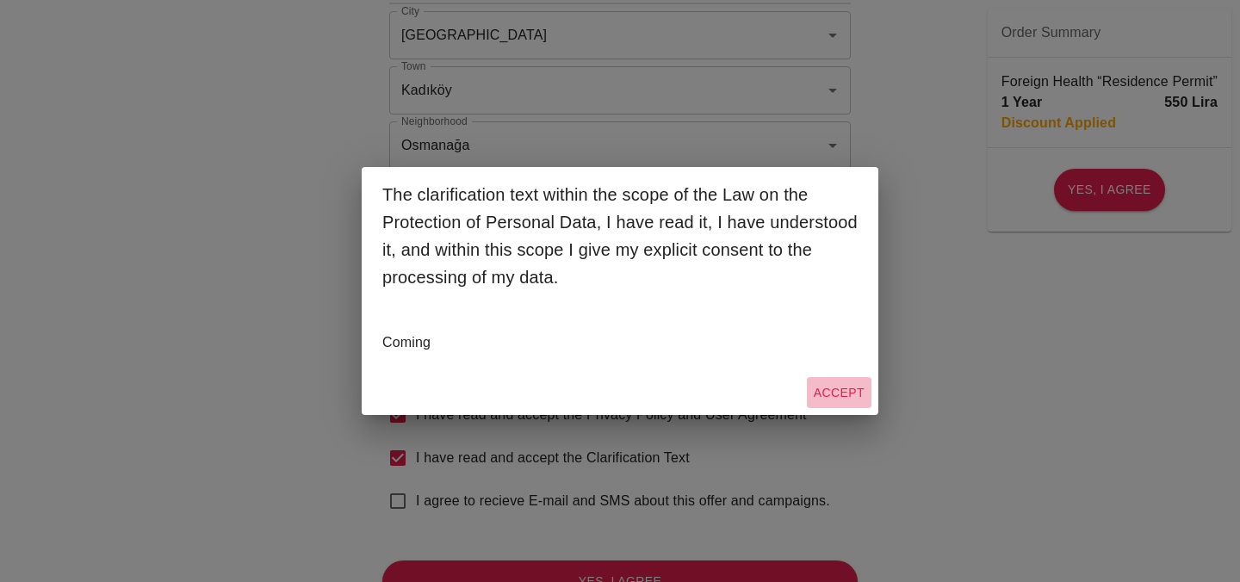
click at [837, 389] on button "Accept" at bounding box center [839, 393] width 65 height 32
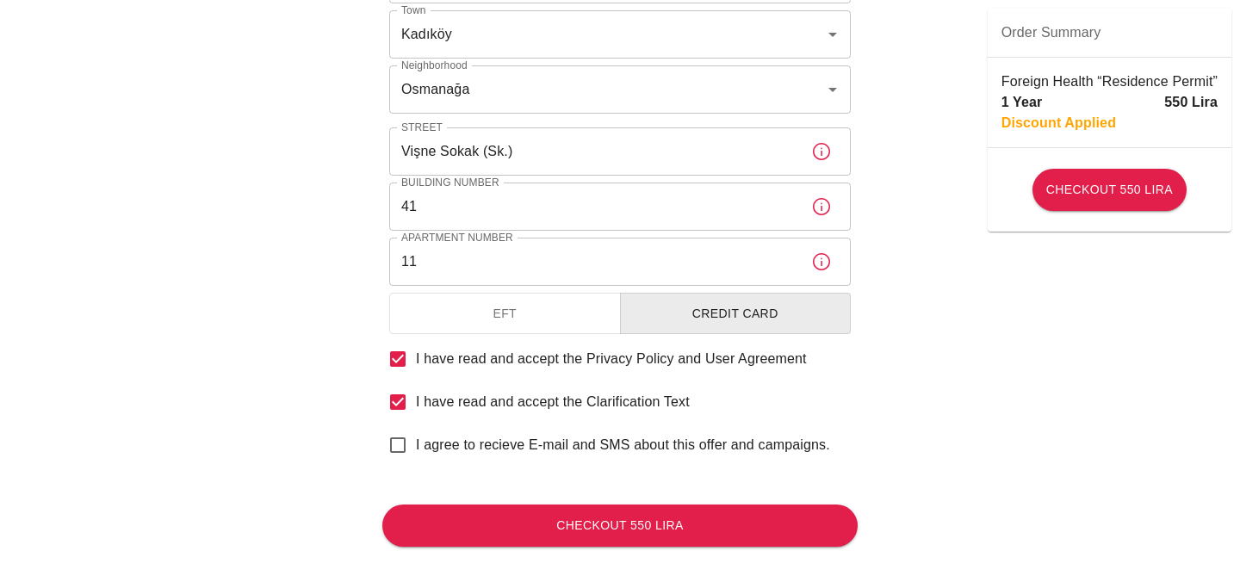
scroll to position [753, 0]
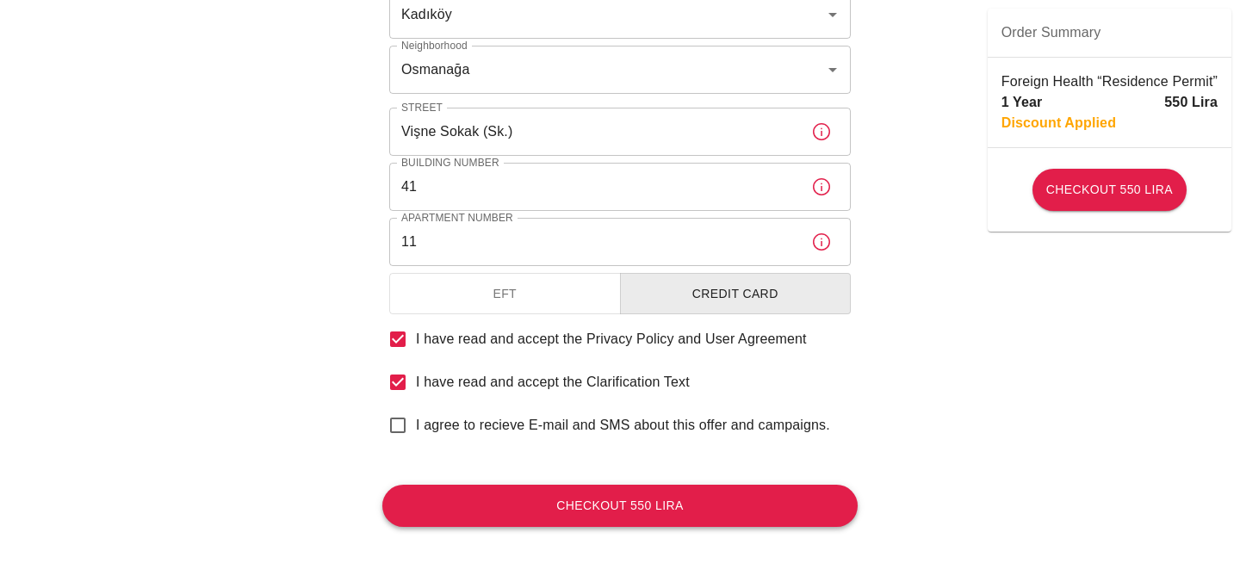
click at [577, 506] on button "Checkout 550 Lira" at bounding box center [619, 506] width 475 height 42
click at [395, 430] on input "I agree to recieve E-mail and SMS about this offer and campaigns." at bounding box center [398, 425] width 36 height 36
checkbox input "true"
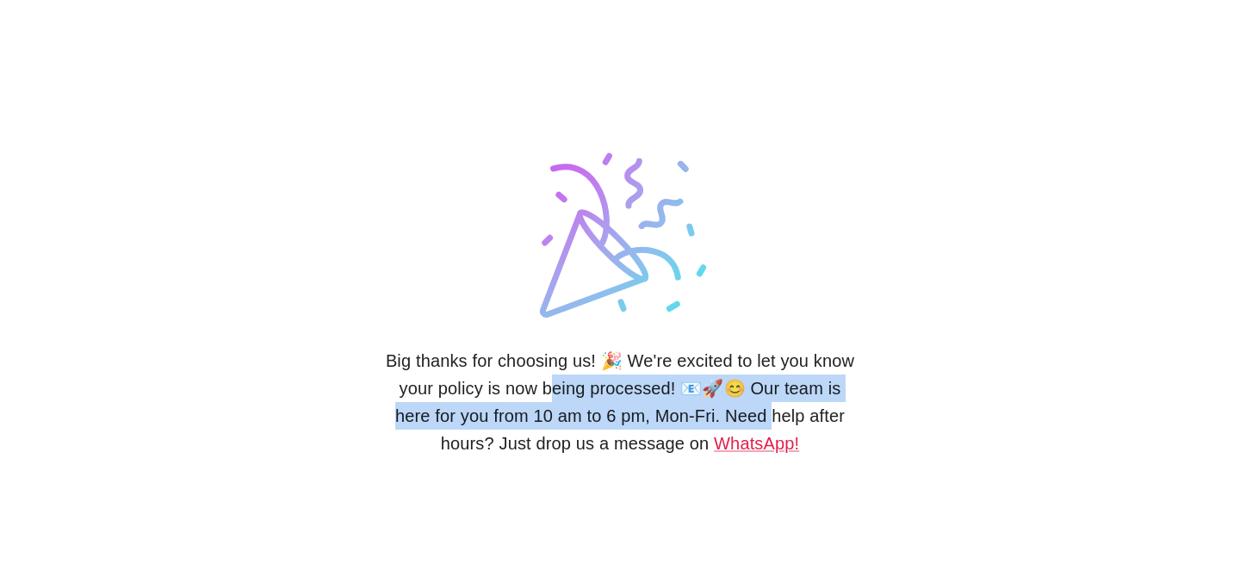
drag, startPoint x: 542, startPoint y: 390, endPoint x: 722, endPoint y: 416, distance: 181.9
click at [723, 416] on h6 "Big thanks for choosing us! 🎉 We're excited to let you know your policy is now …" at bounding box center [619, 402] width 475 height 110
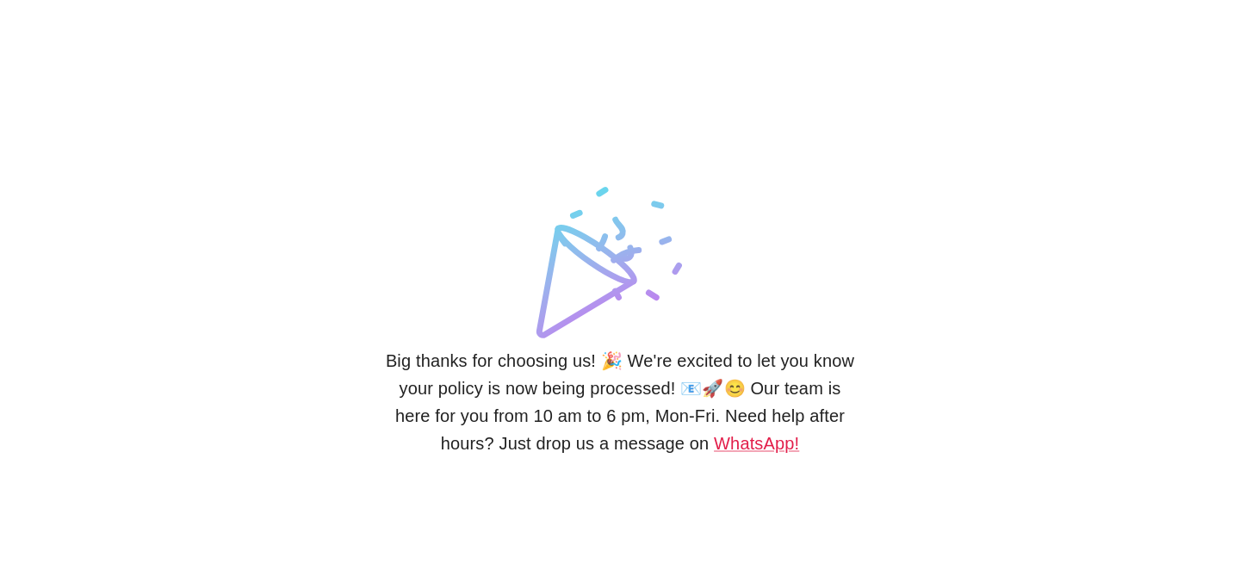
click at [687, 282] on lord-icon at bounding box center [619, 233] width 215 height 215
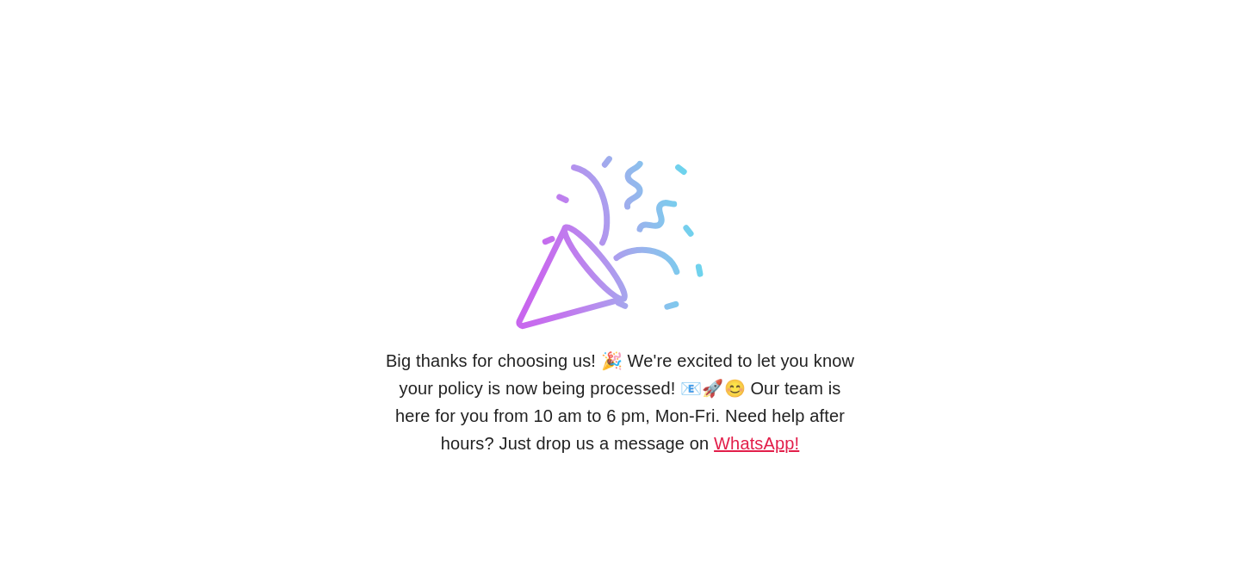
click at [714, 445] on link "WhatsApp!" at bounding box center [756, 443] width 85 height 19
